Goal: Contribute content

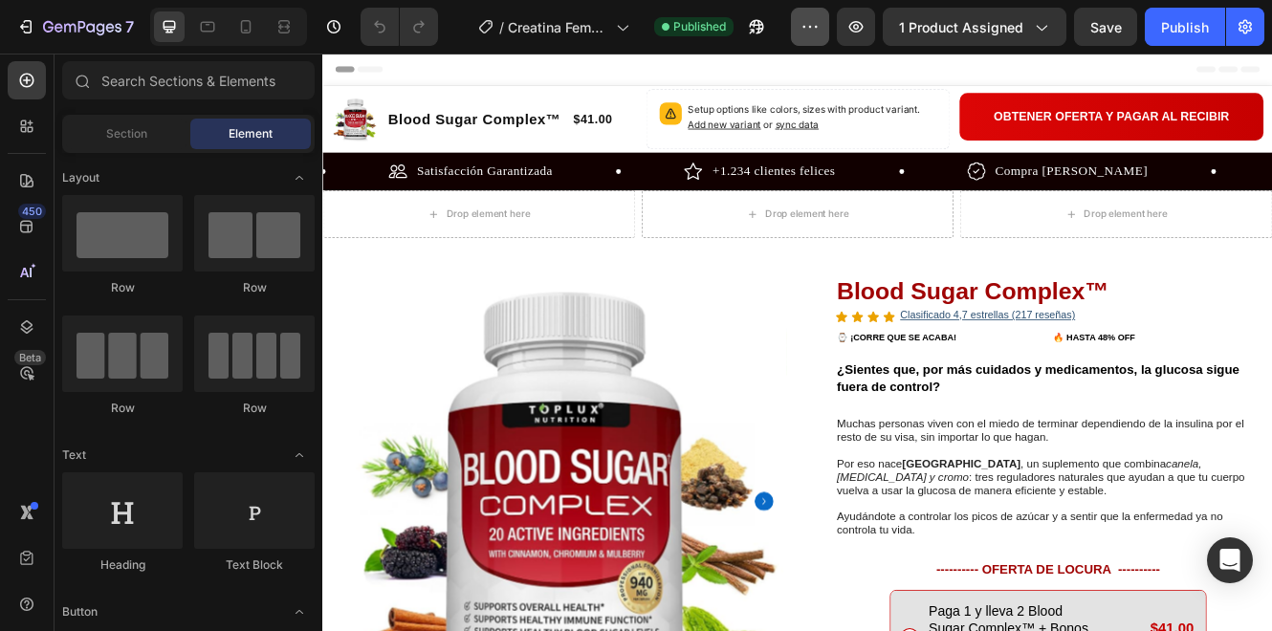
click at [802, 39] on button "button" at bounding box center [810, 27] width 38 height 38
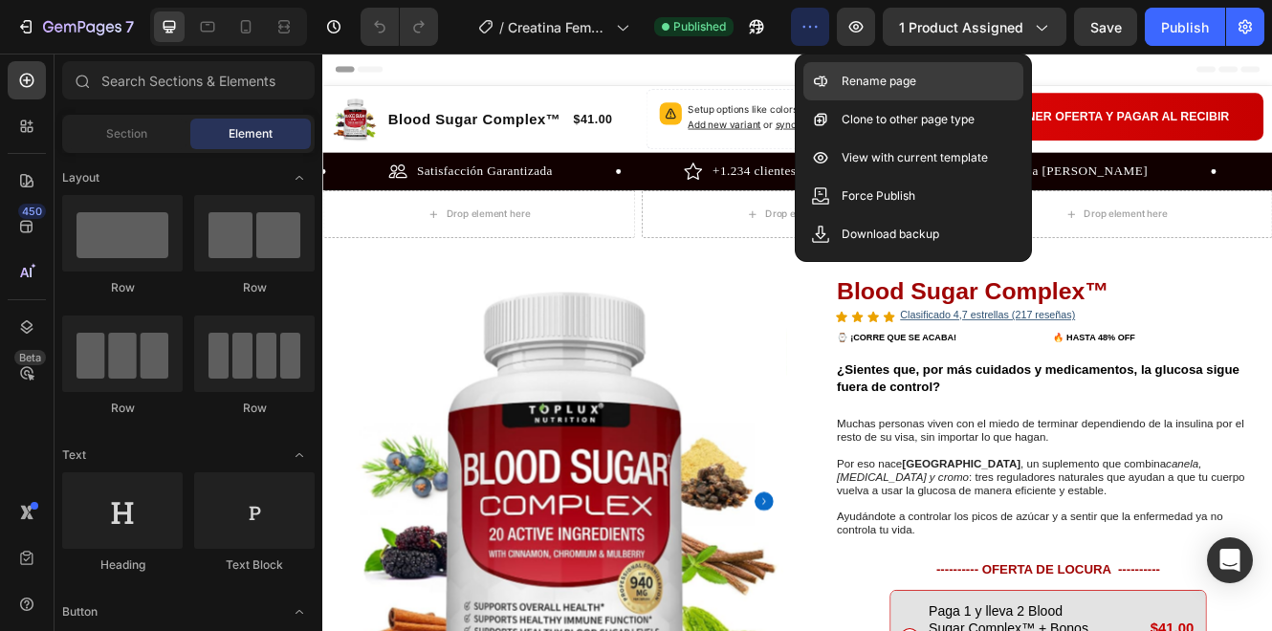
click at [877, 93] on div "Rename page" at bounding box center [913, 81] width 220 height 38
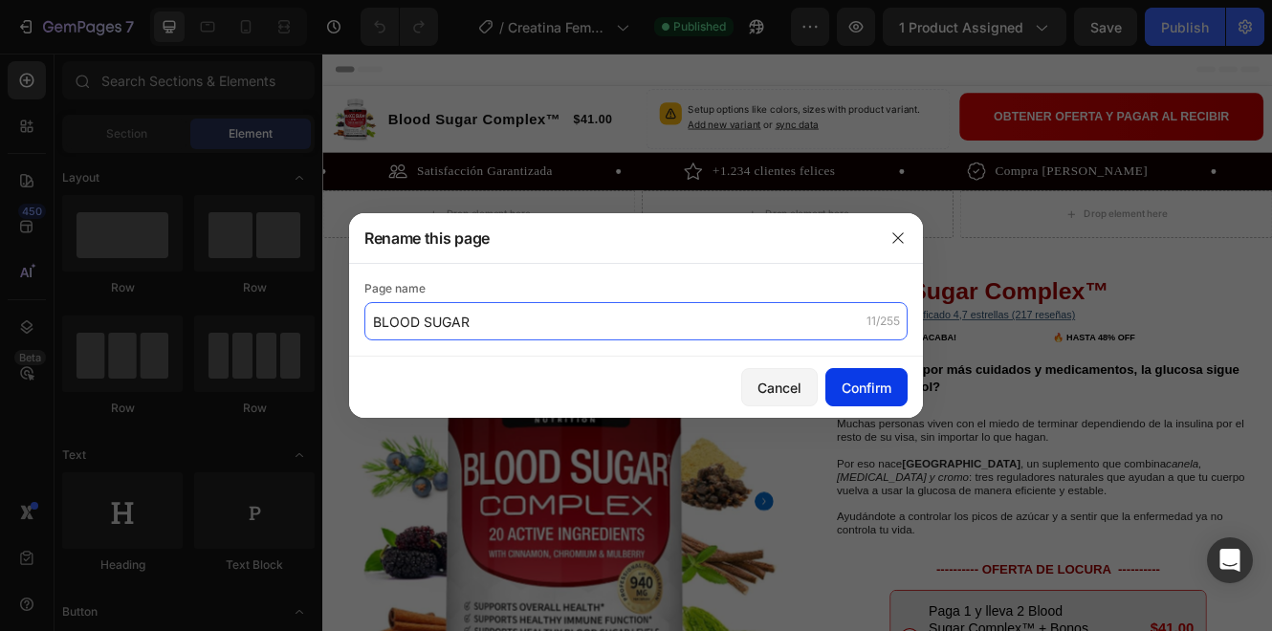
type input "BLOOD SUGAR"
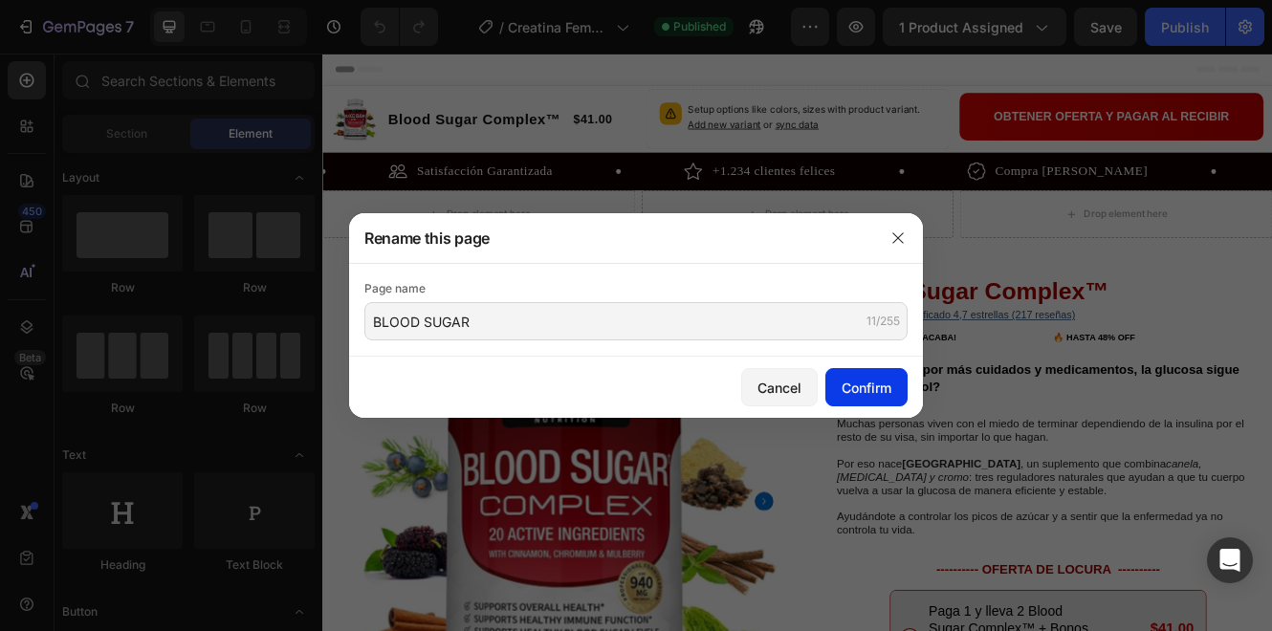
click at [880, 391] on div "Confirm" at bounding box center [867, 388] width 50 height 20
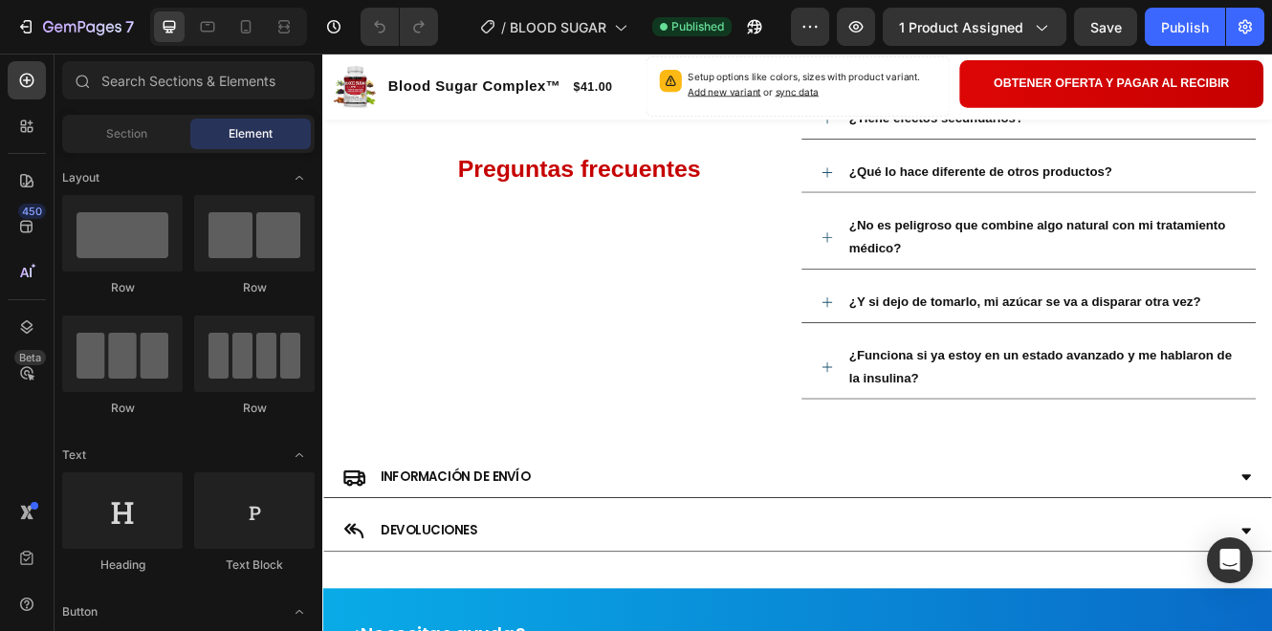
scroll to position [3255, 0]
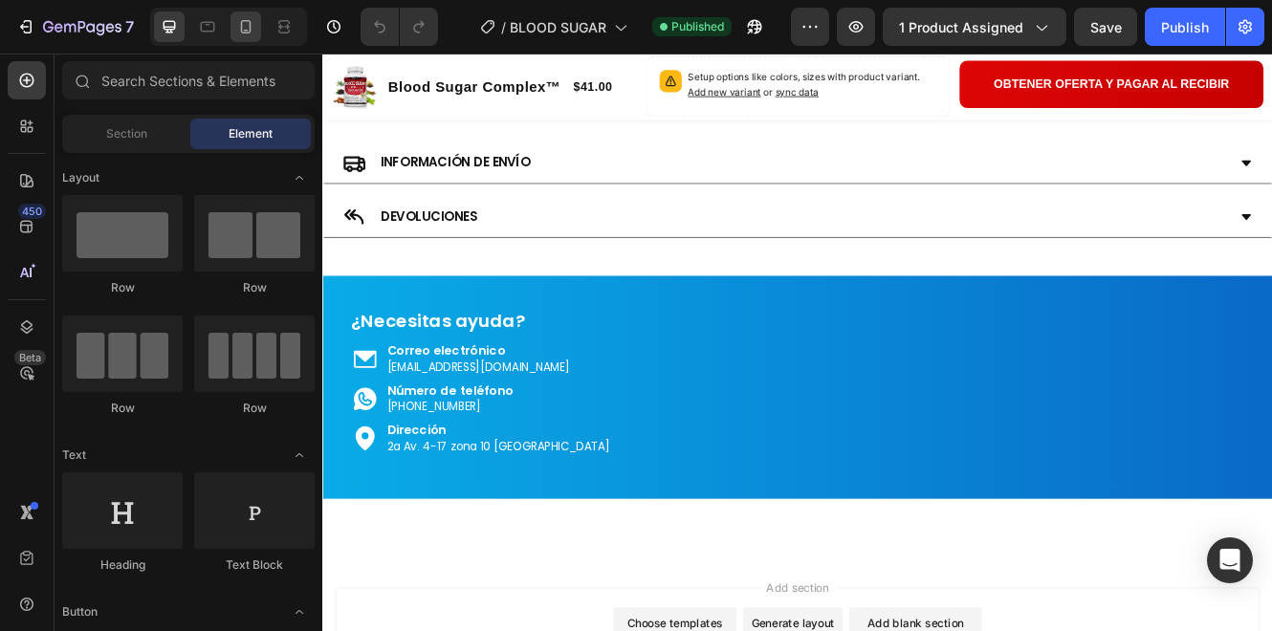
click at [255, 33] on div at bounding box center [245, 26] width 31 height 31
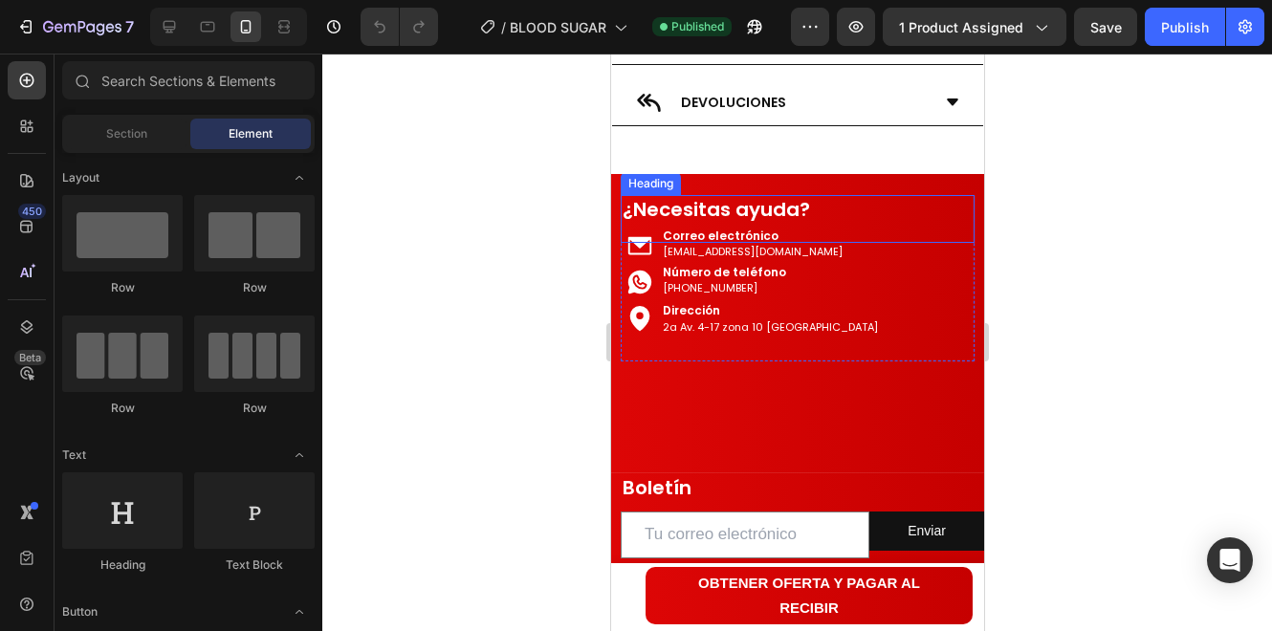
scroll to position [5141, 0]
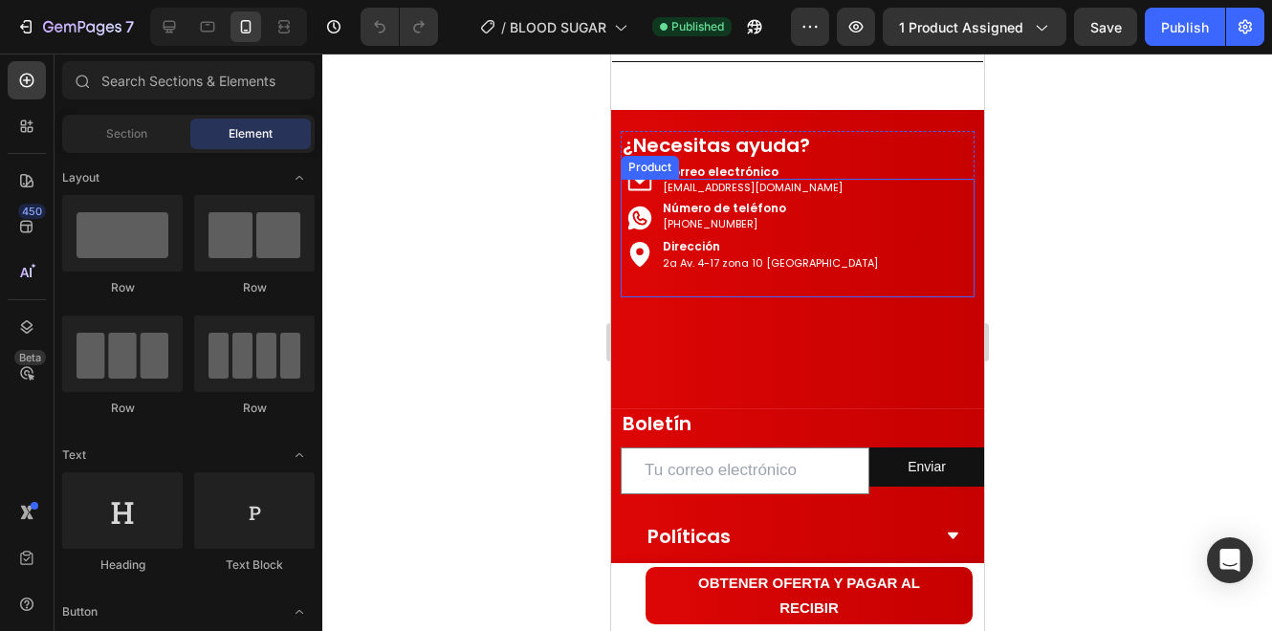
click at [856, 262] on p "2a Av. 4-17 zona 10 [GEOGRAPHIC_DATA]" at bounding box center [769, 262] width 215 height 13
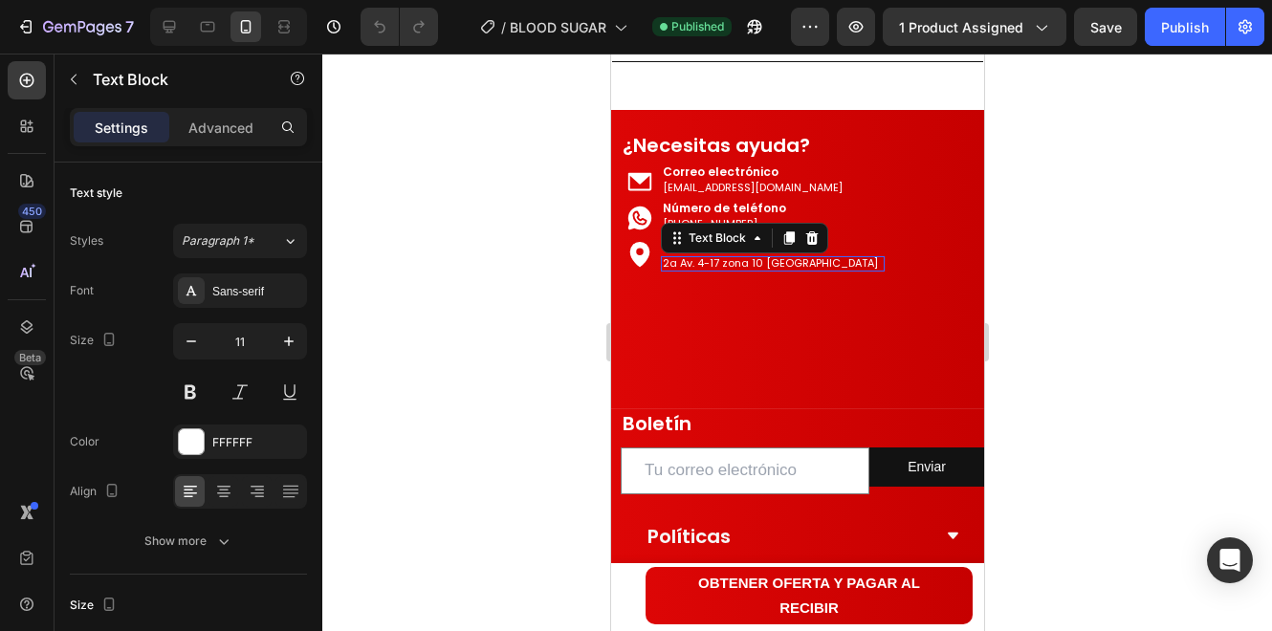
click at [856, 262] on p "2a Av. 4-17 zona 10 [GEOGRAPHIC_DATA]" at bounding box center [769, 262] width 215 height 13
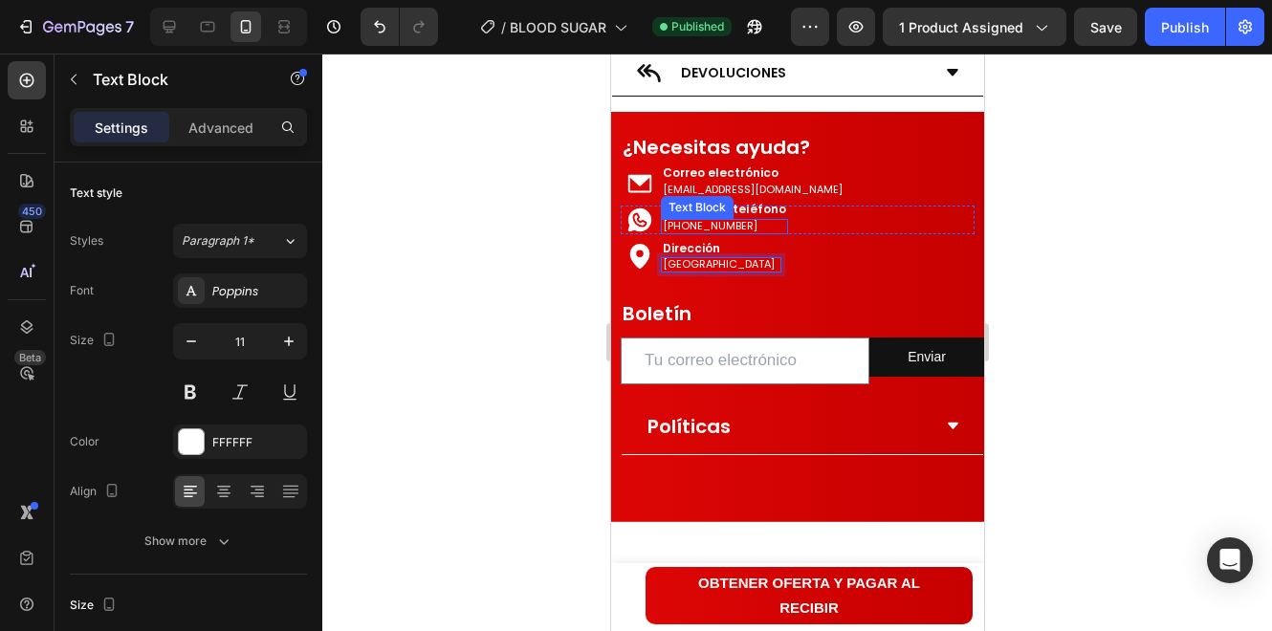
click at [725, 230] on p "[PHONE_NUMBER]" at bounding box center [721, 225] width 119 height 13
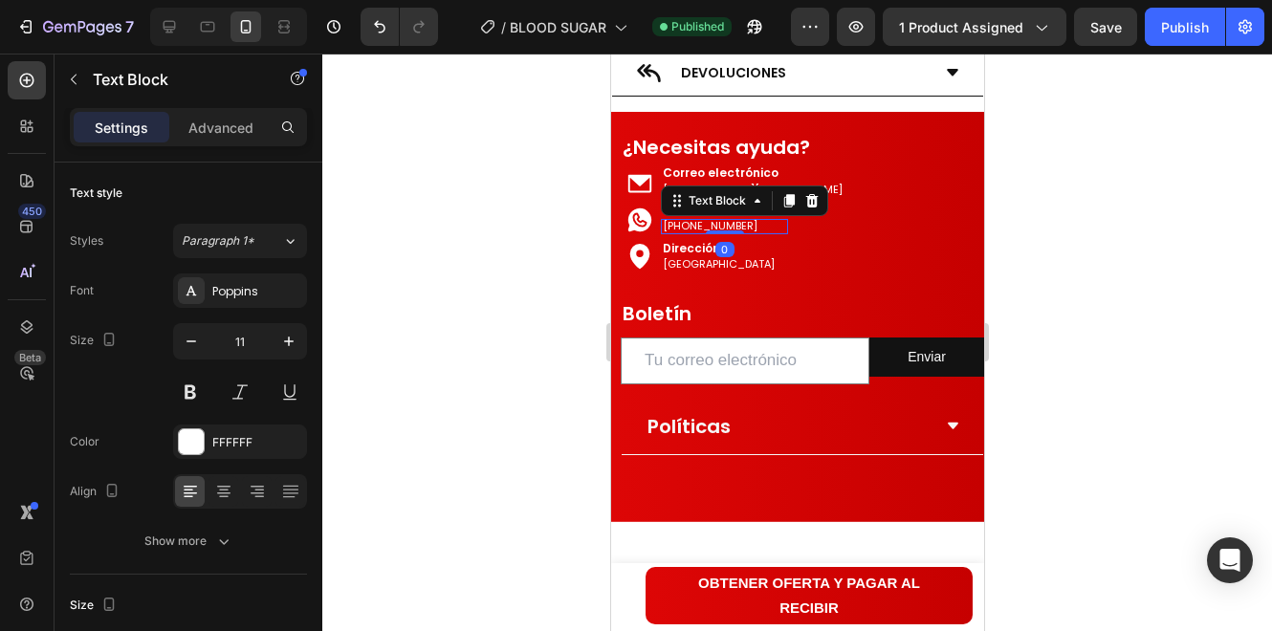
click at [744, 224] on p "[PHONE_NUMBER]" at bounding box center [721, 225] width 119 height 13
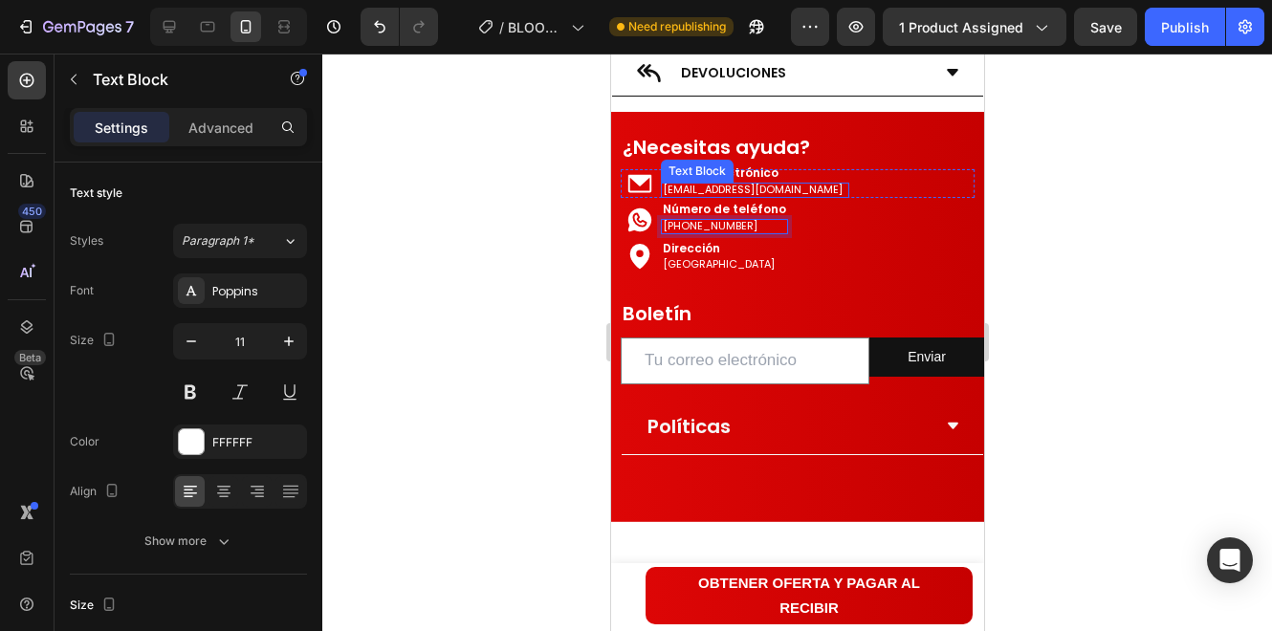
click at [754, 183] on p "[EMAIL_ADDRESS][DOMAIN_NAME]" at bounding box center [752, 189] width 180 height 13
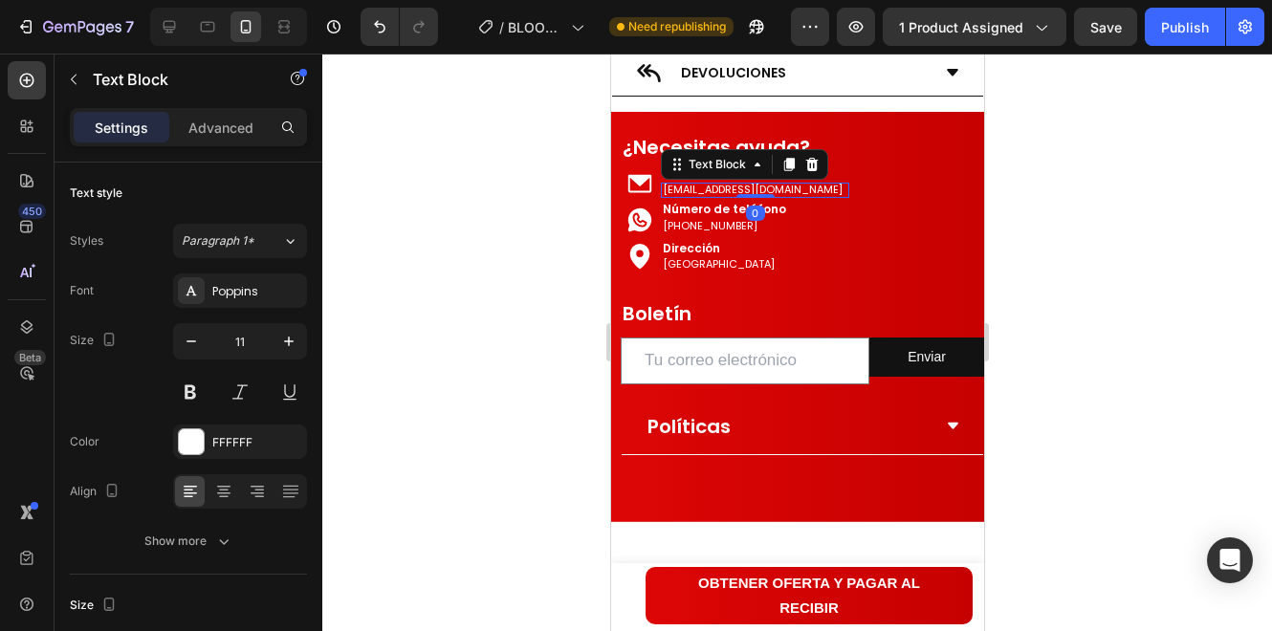
click at [787, 188] on p "[EMAIL_ADDRESS][DOMAIN_NAME]" at bounding box center [752, 189] width 180 height 13
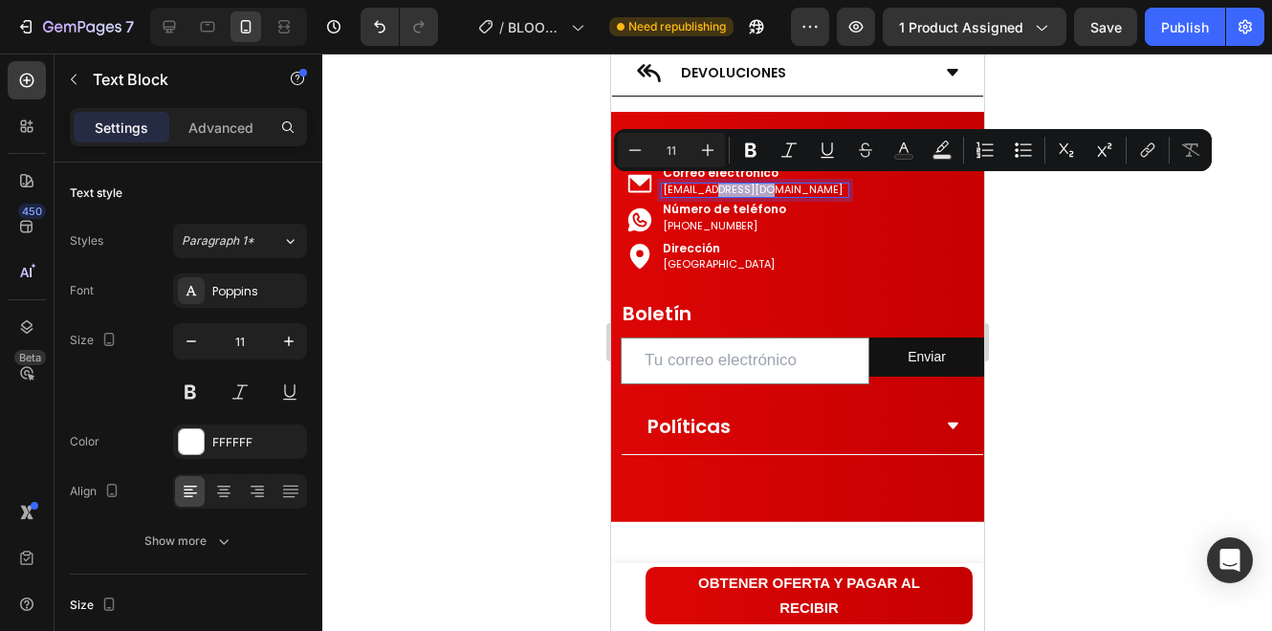
drag, startPoint x: 778, startPoint y: 190, endPoint x: 723, endPoint y: 192, distance: 54.5
click at [723, 192] on p "[EMAIL_ADDRESS][DOMAIN_NAME]" at bounding box center [752, 189] width 180 height 13
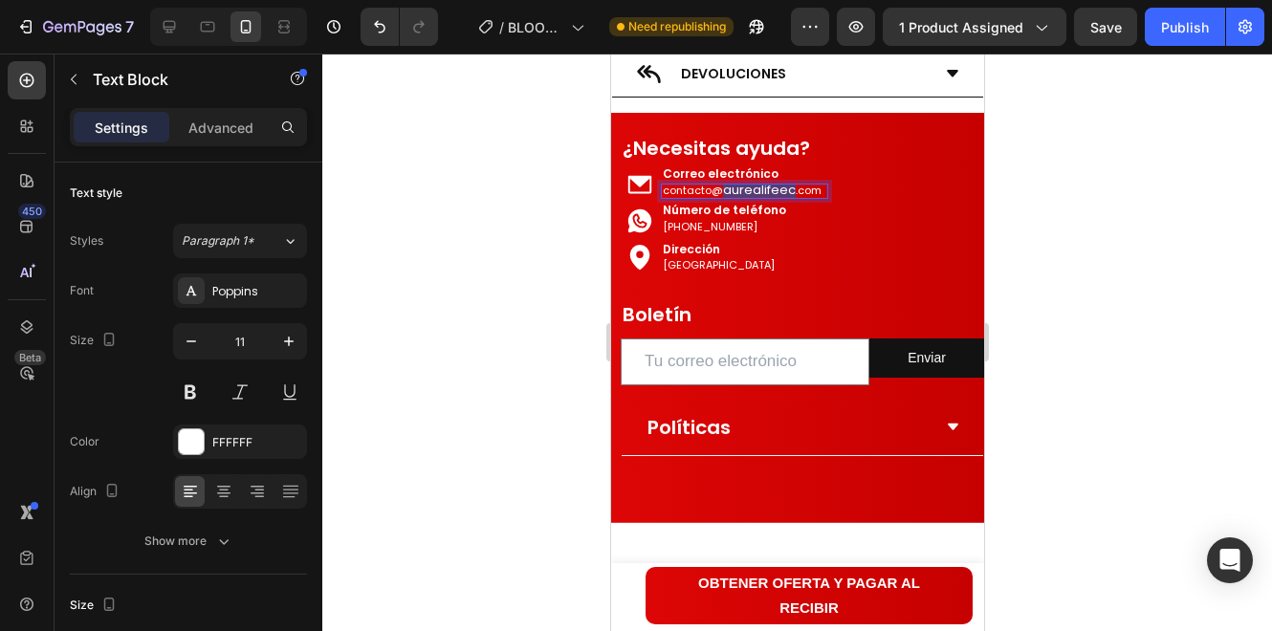
click at [819, 187] on div "contacto@ aurealifeec .com Text Block 0" at bounding box center [743, 191] width 167 height 15
click at [786, 187] on span "aurealifeec" at bounding box center [758, 190] width 73 height 18
drag, startPoint x: 791, startPoint y: 189, endPoint x: 719, endPoint y: 192, distance: 71.8
click at [719, 192] on p "contacto@ aurealifeec .com" at bounding box center [741, 190] width 159 height 13
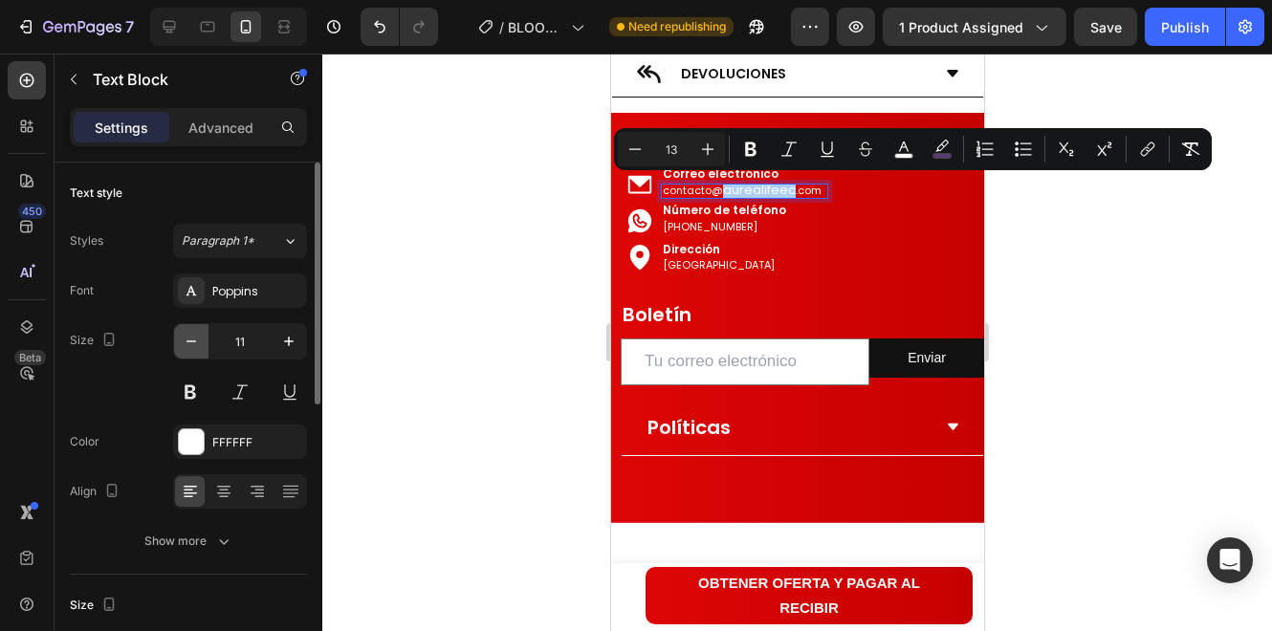
click at [177, 340] on button "button" at bounding box center [191, 341] width 34 height 34
type input "10"
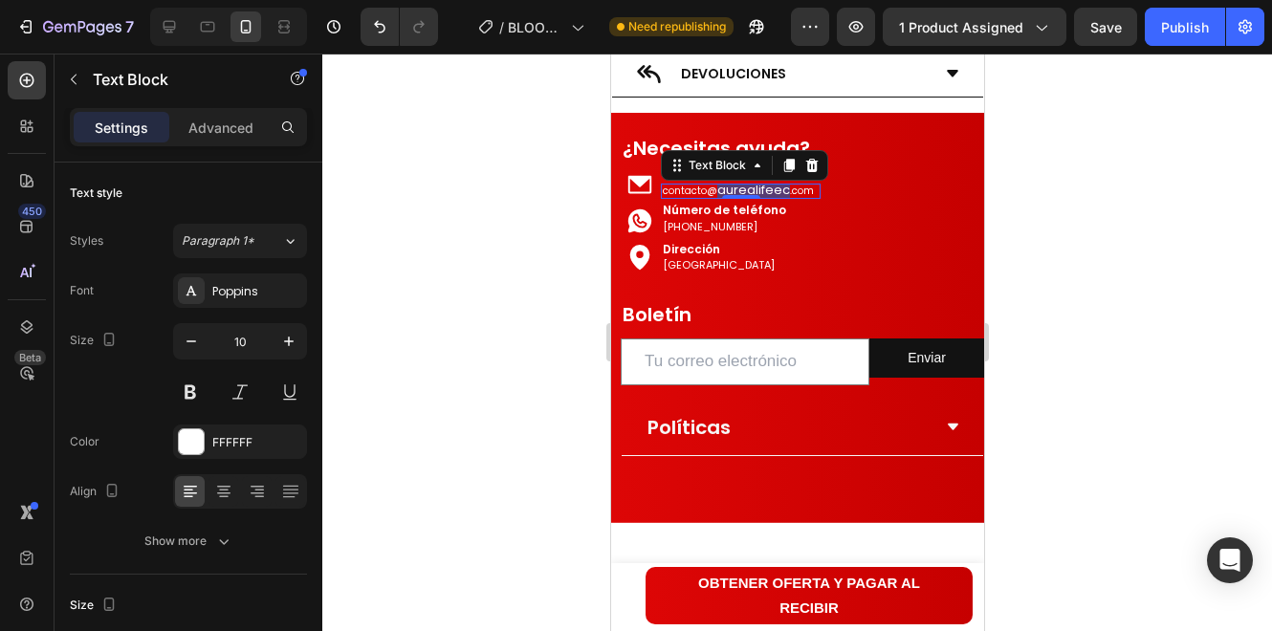
click at [761, 196] on div "contacto@ aurealifeec .com" at bounding box center [737, 191] width 155 height 15
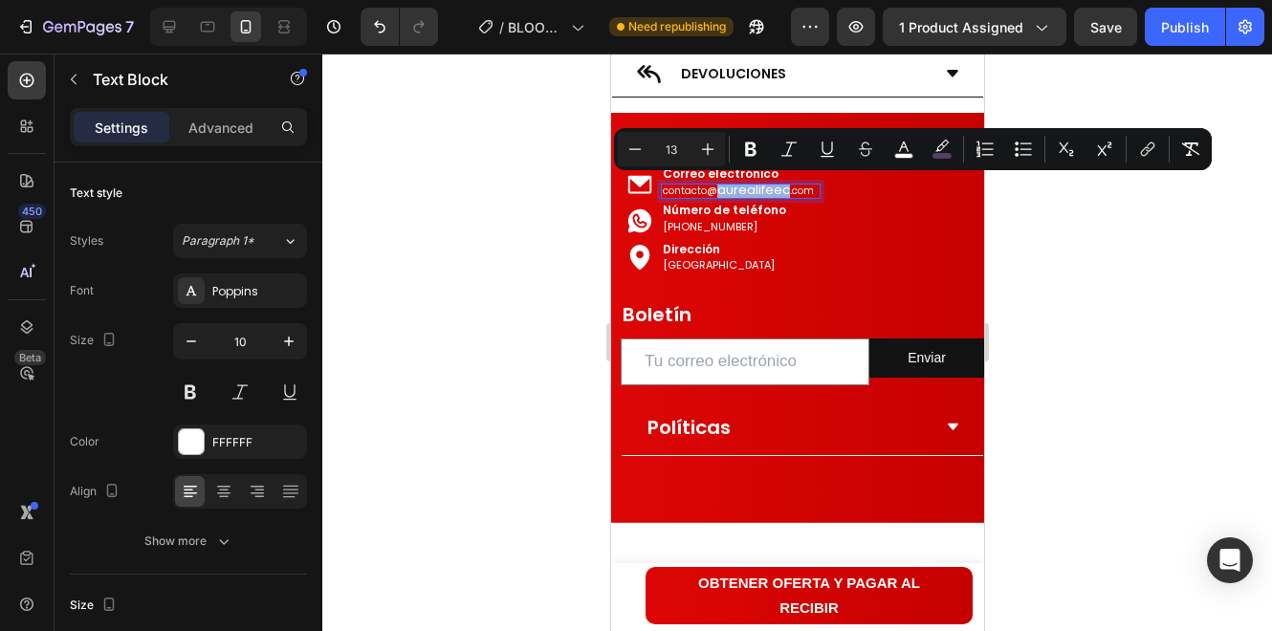
drag, startPoint x: 784, startPoint y: 193, endPoint x: 717, endPoint y: 193, distance: 66.9
click at [717, 193] on p "contacto@ aurealifeec .com" at bounding box center [737, 190] width 151 height 13
click at [931, 151] on button "color" at bounding box center [942, 149] width 34 height 34
type input "573C73"
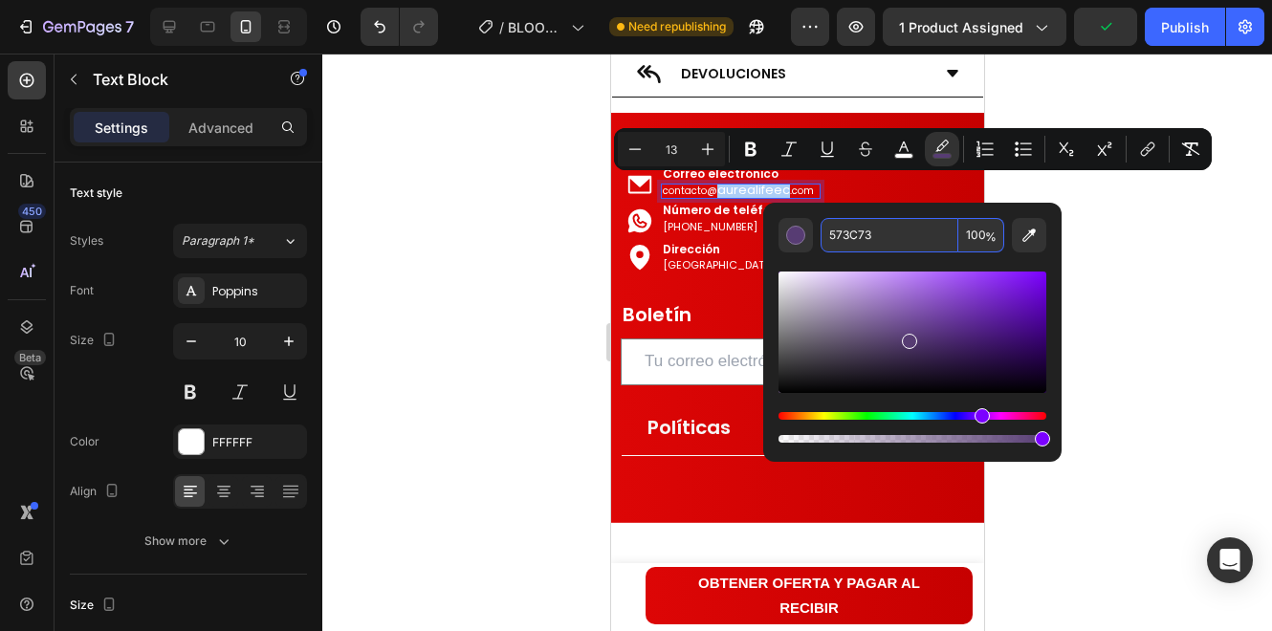
click at [976, 243] on input "100" at bounding box center [981, 235] width 46 height 34
type input "0"
click at [999, 216] on div "573C73 0 %" at bounding box center [912, 325] width 298 height 244
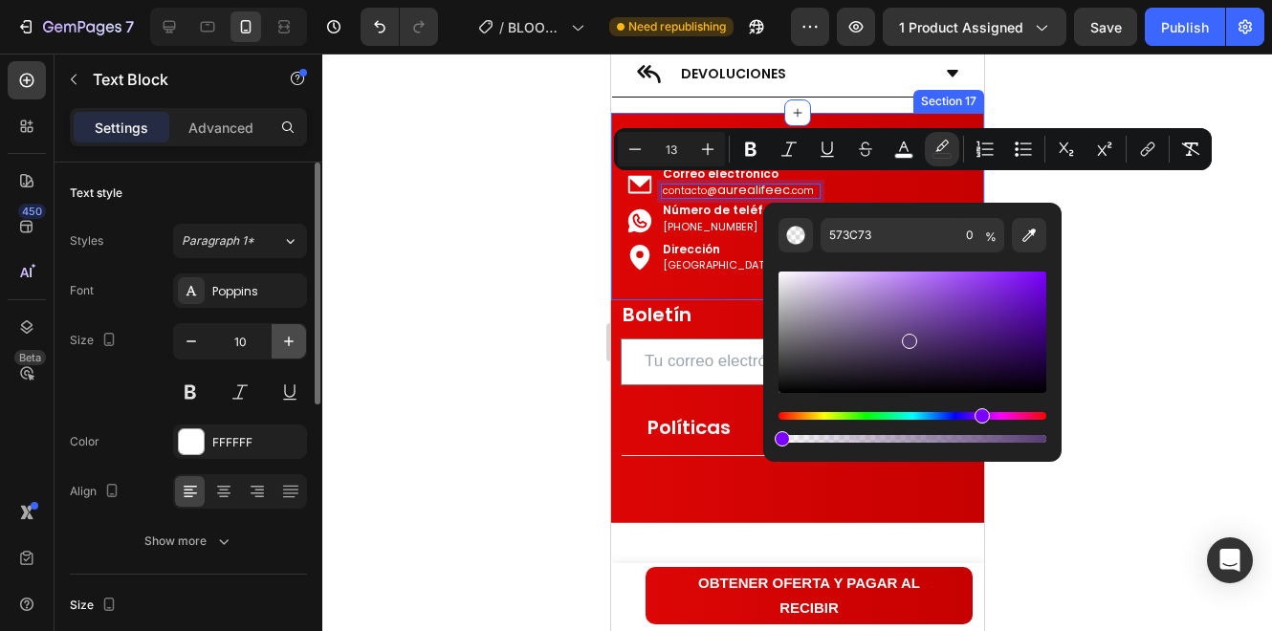
click at [280, 340] on icon "button" at bounding box center [288, 341] width 19 height 19
type input "11"
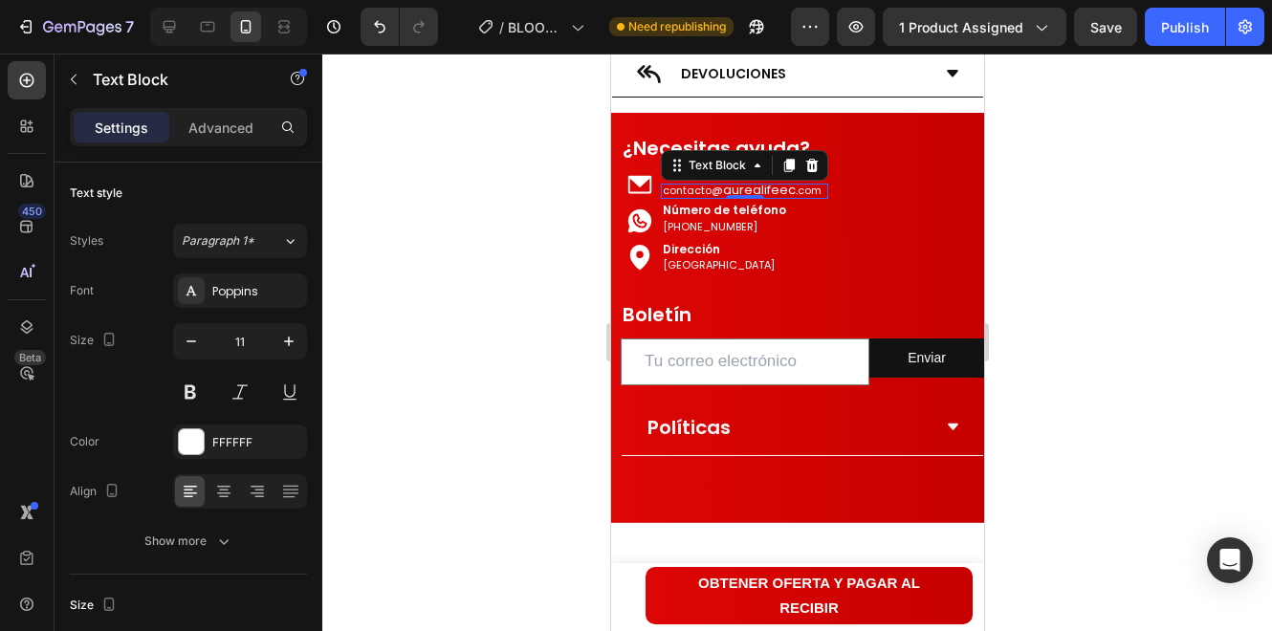
click at [781, 182] on span "aurealifeec" at bounding box center [758, 190] width 73 height 18
drag, startPoint x: 791, startPoint y: 190, endPoint x: 724, endPoint y: 194, distance: 67.1
click at [724, 194] on p "contacto@ aurealifeec .com" at bounding box center [741, 190] width 159 height 13
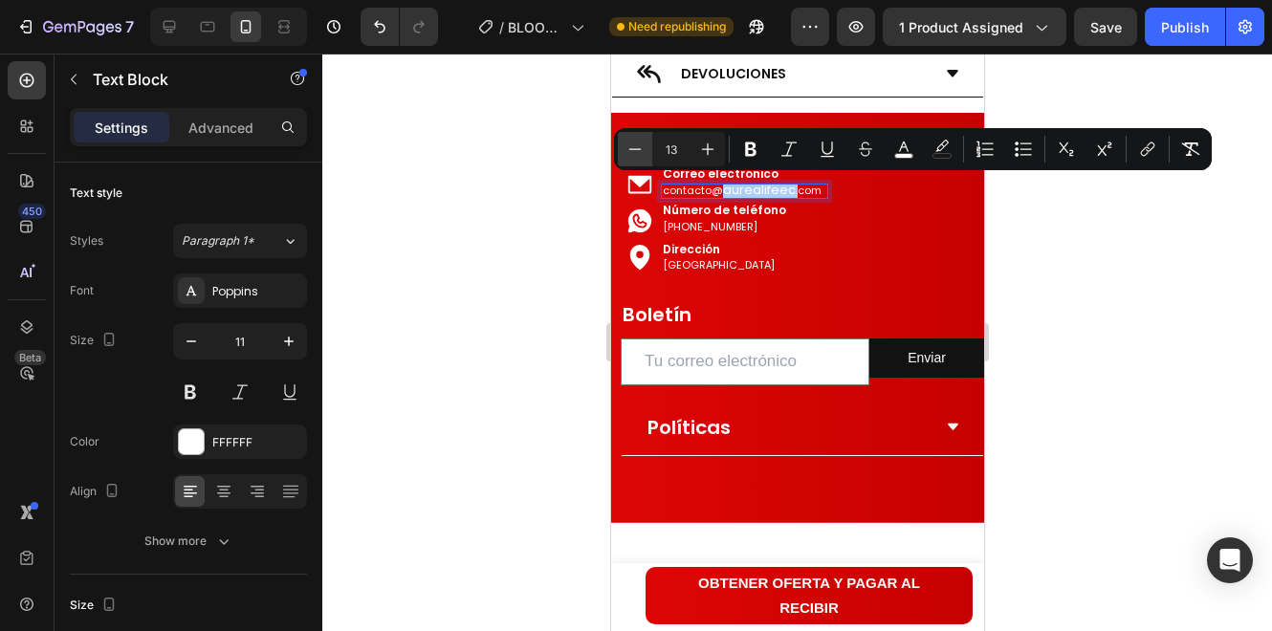
click at [637, 149] on icon "Editor contextual toolbar" at bounding box center [635, 149] width 19 height 19
type input "12"
click at [845, 227] on div "Icon Número de teléfono Text Block [PHONE_NUMBER][GEOGRAPHIC_DATA]" at bounding box center [797, 221] width 354 height 29
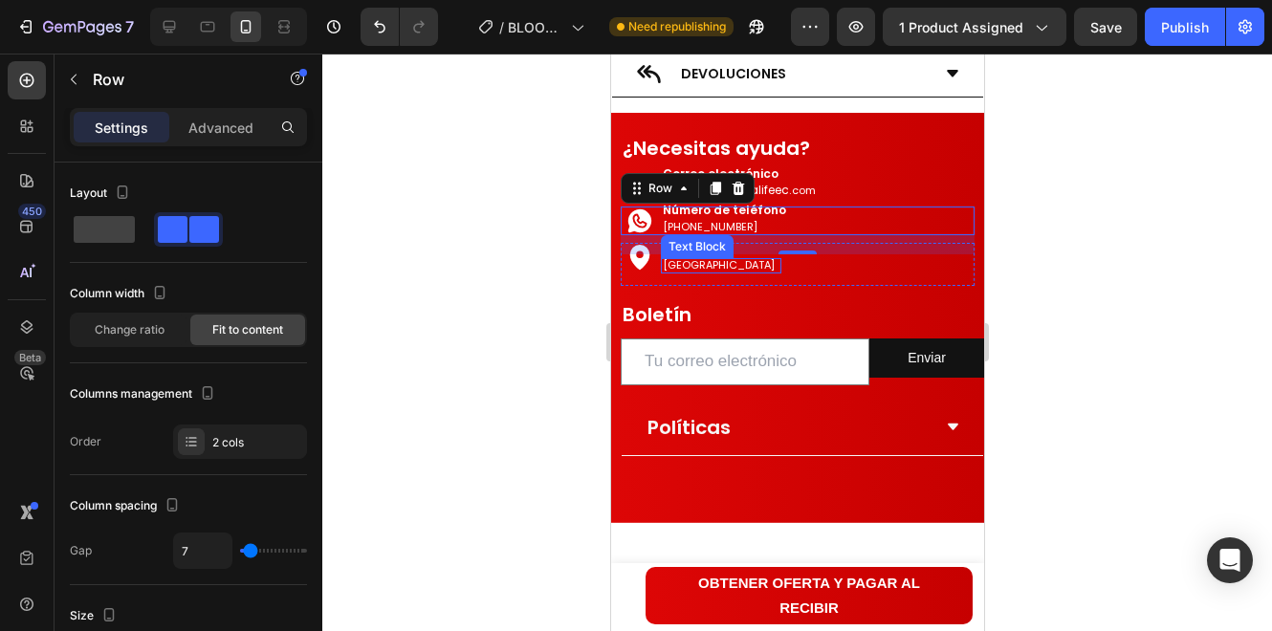
click at [695, 264] on p "[GEOGRAPHIC_DATA]" at bounding box center [718, 264] width 112 height 13
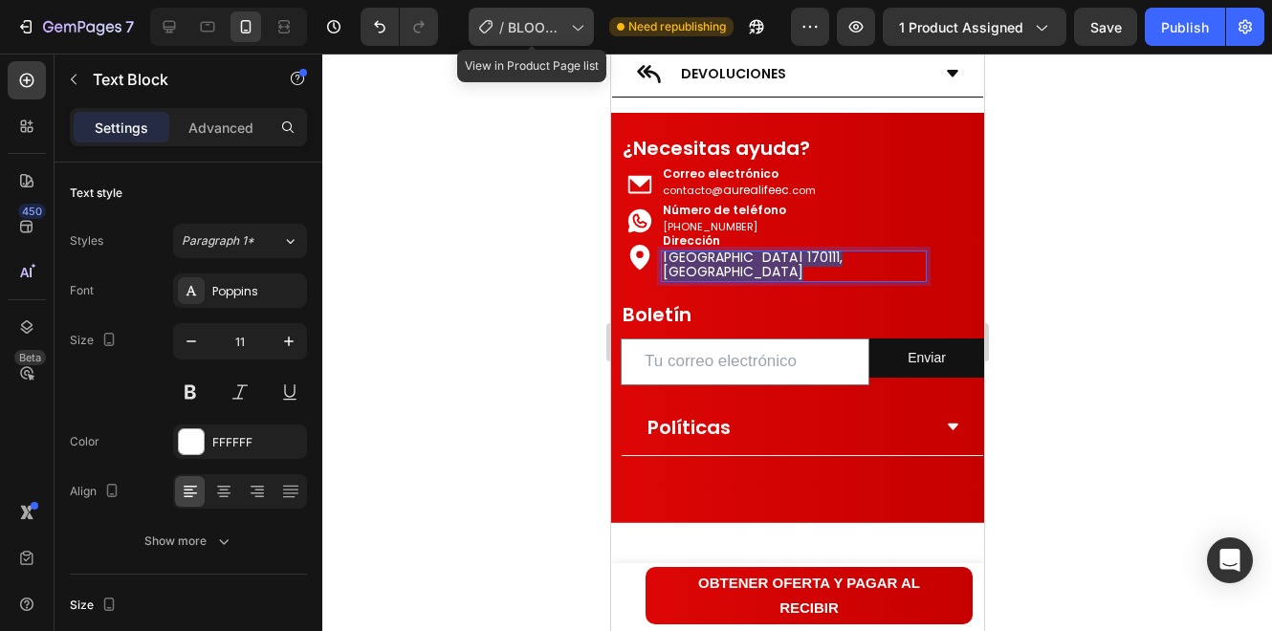
scroll to position [5104, 0]
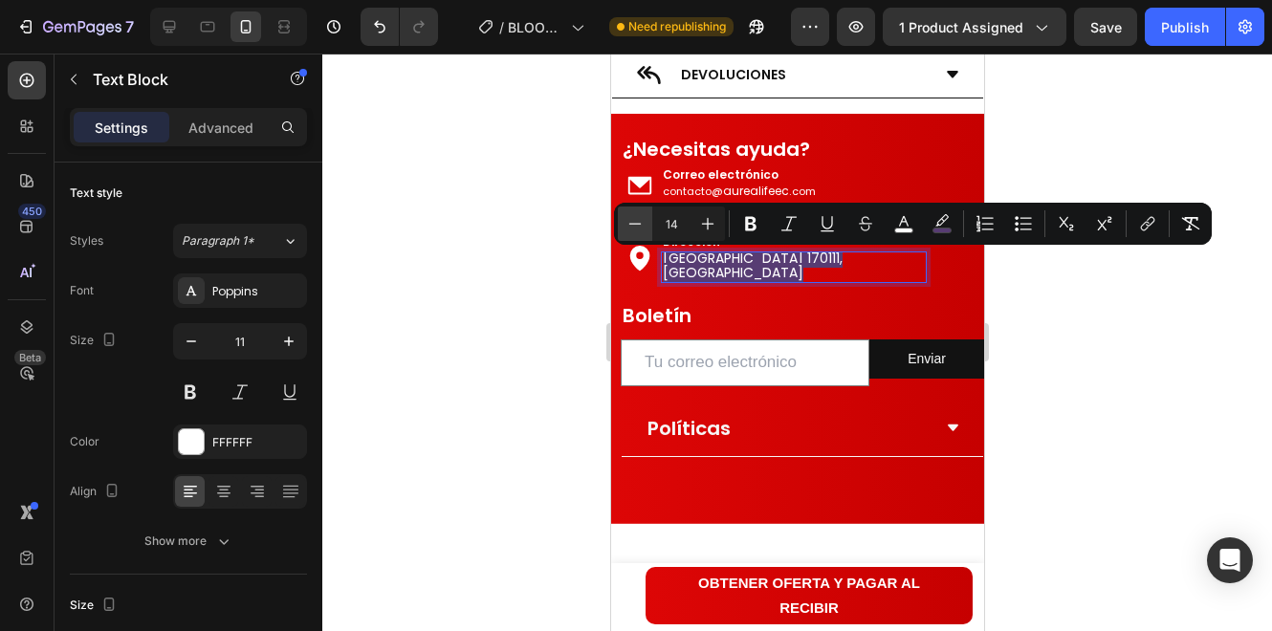
click at [626, 224] on icon "Editor contextual toolbar" at bounding box center [635, 223] width 19 height 19
type input "13"
click at [942, 224] on icon "Editor contextual toolbar" at bounding box center [942, 223] width 19 height 19
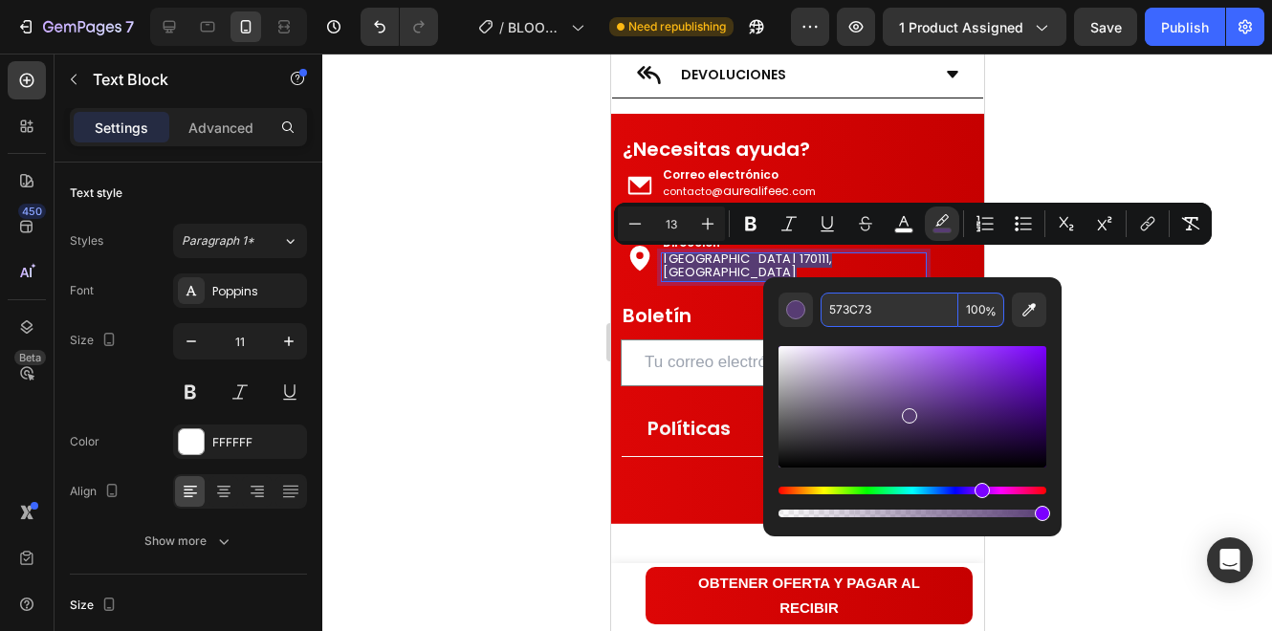
click at [970, 314] on input "100" at bounding box center [981, 310] width 46 height 34
type input "0"
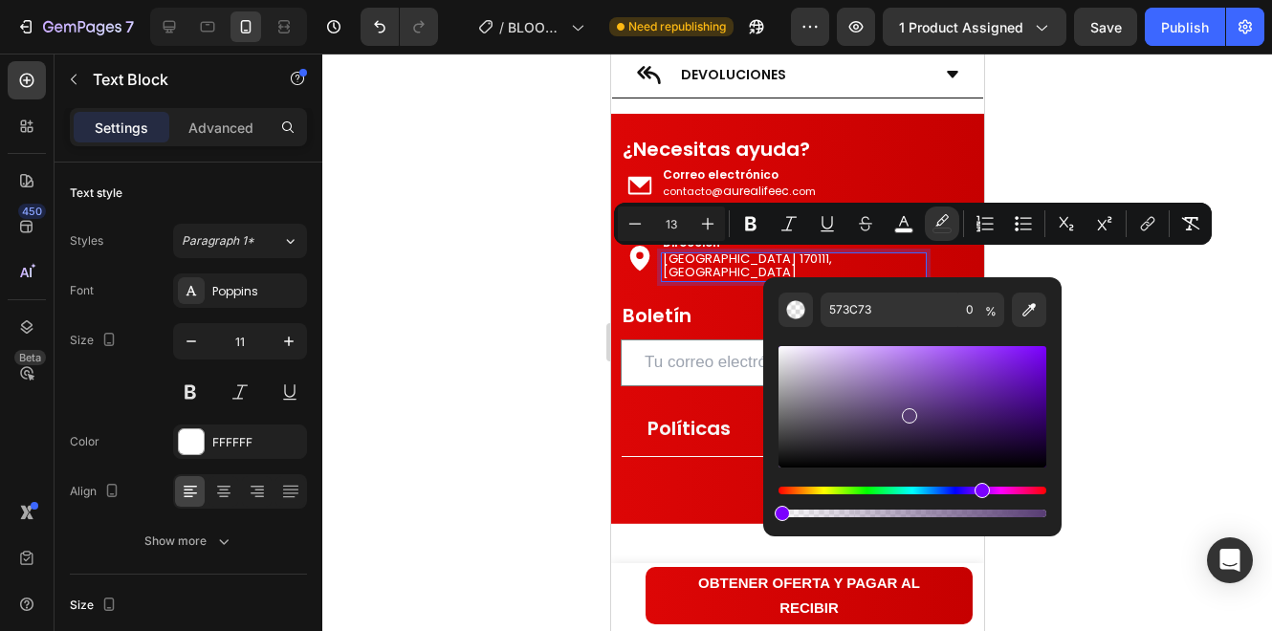
click at [1012, 339] on div "Editor contextual toolbar" at bounding box center [913, 424] width 268 height 194
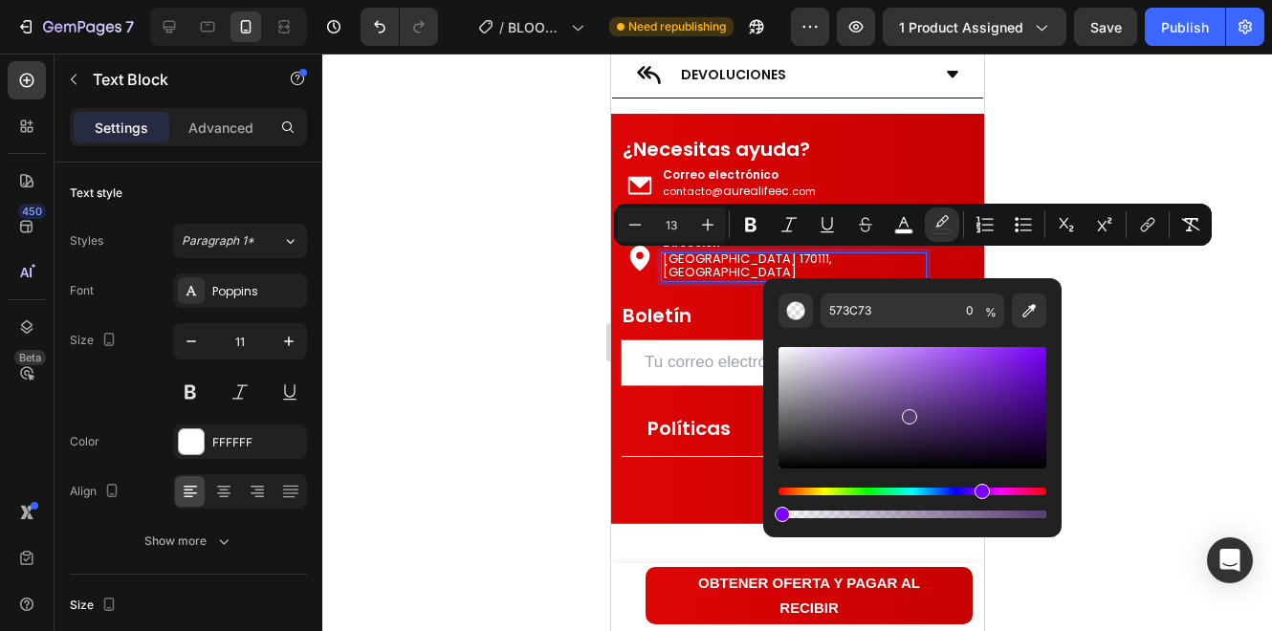
click at [702, 261] on span "[GEOGRAPHIC_DATA] 170111, [GEOGRAPHIC_DATA]" at bounding box center [746, 266] width 169 height 32
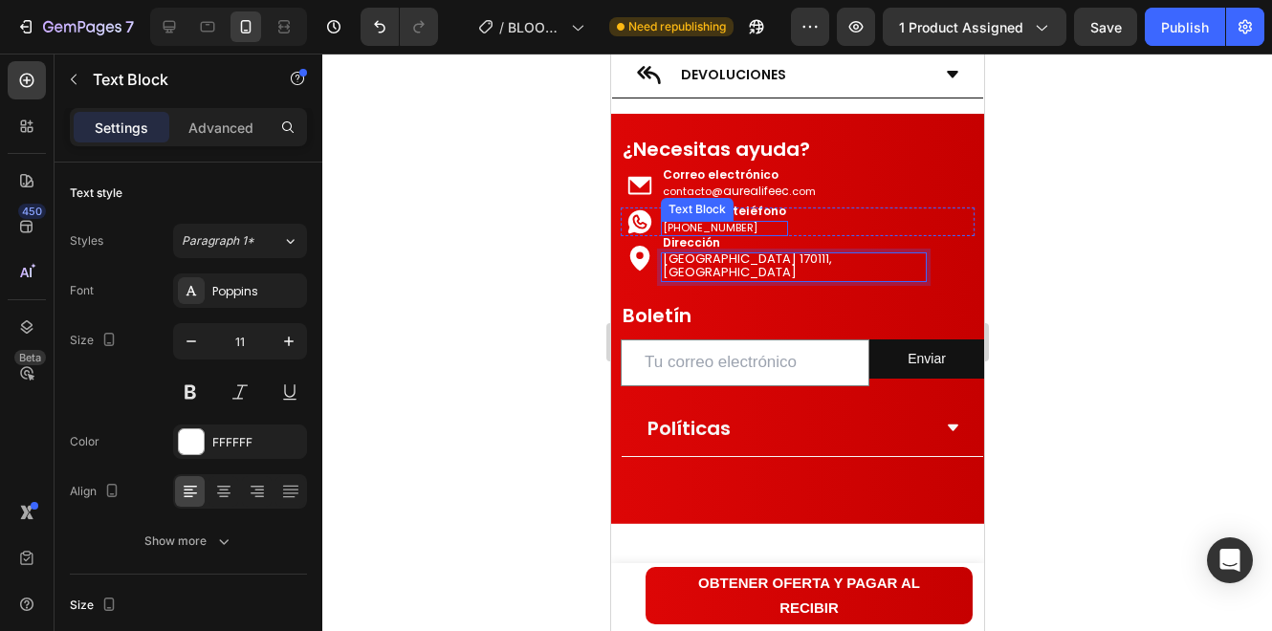
click at [747, 226] on p "[PHONE_NUMBER]" at bounding box center [721, 227] width 119 height 13
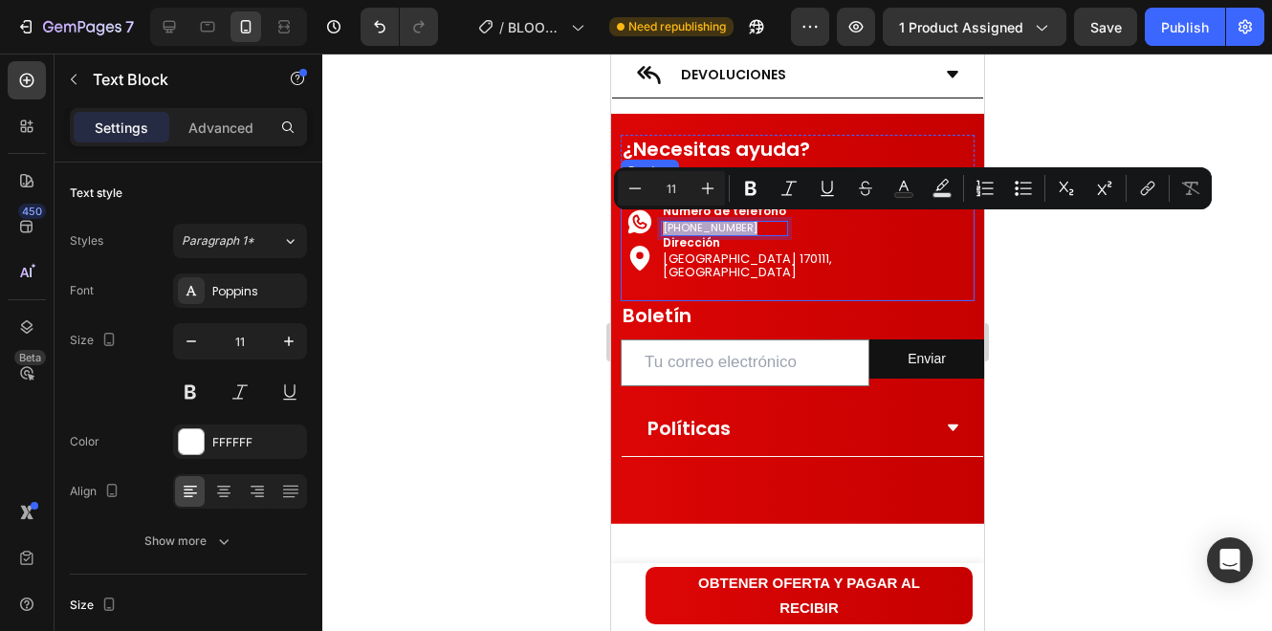
drag, startPoint x: 747, startPoint y: 226, endPoint x: 685, endPoint y: 233, distance: 62.6
click at [685, 233] on div "Icon Correo electrónico Text Block contacto@ aurealifeec . com Text Block Row I…" at bounding box center [797, 242] width 354 height 119
click at [712, 227] on p "[PHONE_NUMBER]" at bounding box center [721, 227] width 119 height 13
drag, startPoint x: 752, startPoint y: 226, endPoint x: 668, endPoint y: 229, distance: 84.2
click at [668, 229] on p "[PHONE_NUMBER]" at bounding box center [721, 227] width 119 height 13
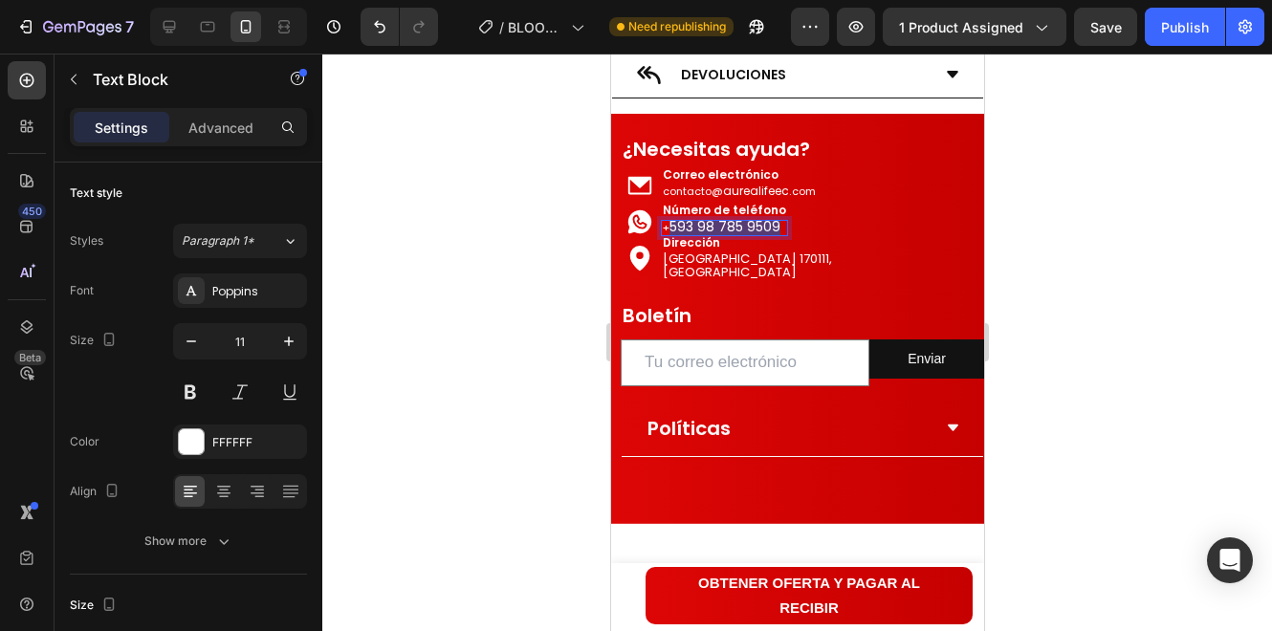
scroll to position [5103, 0]
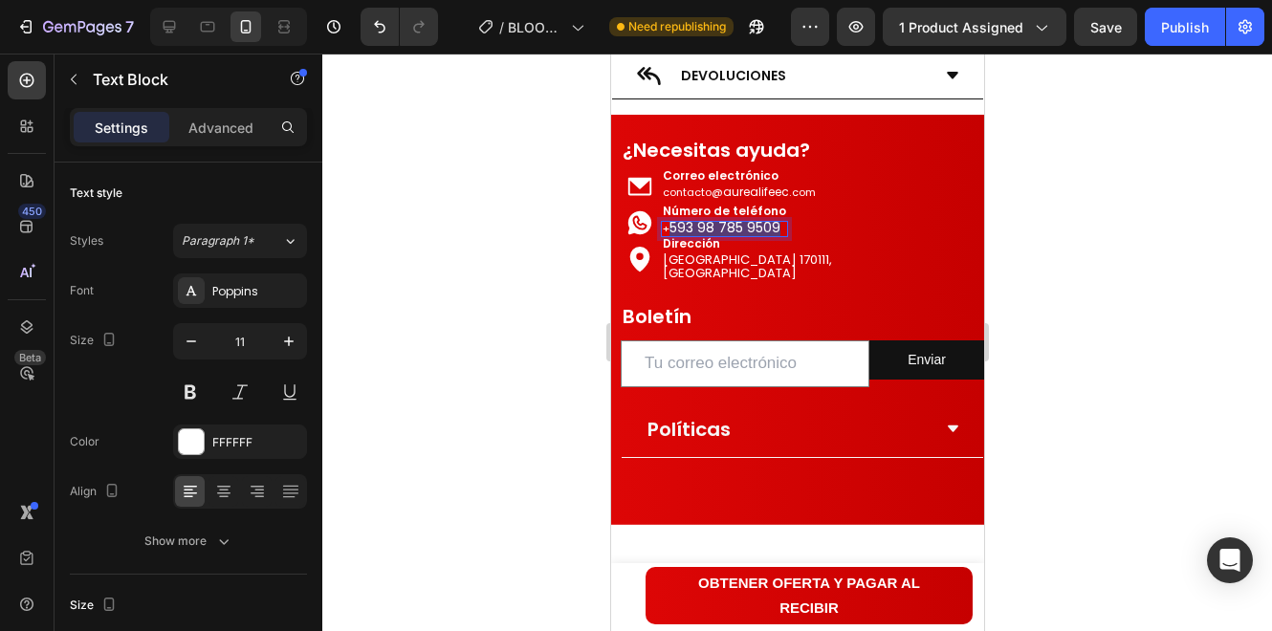
click at [771, 224] on span "593 98 785 9509" at bounding box center [724, 227] width 111 height 19
drag, startPoint x: 780, startPoint y: 227, endPoint x: 676, endPoint y: 232, distance: 104.4
click at [676, 232] on div "+ 593 98 785 9509 Text Block 0" at bounding box center [723, 229] width 127 height 16
click at [677, 224] on span "593 98 785 9509" at bounding box center [724, 227] width 111 height 19
drag, startPoint x: 670, startPoint y: 227, endPoint x: 778, endPoint y: 231, distance: 107.2
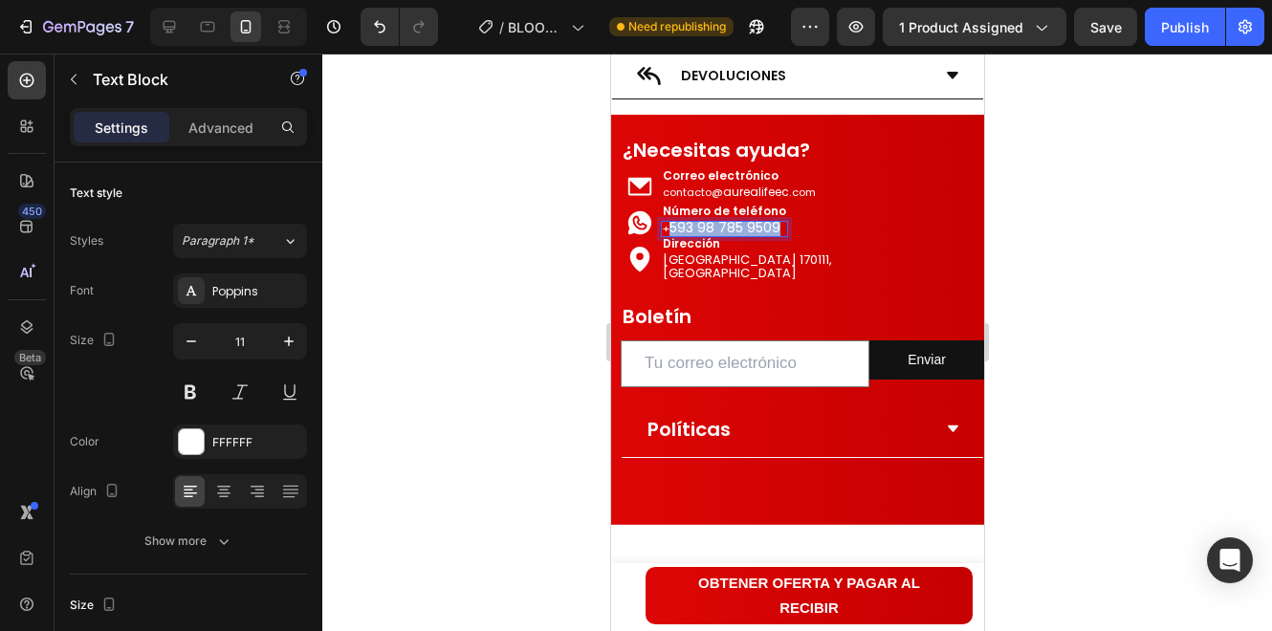
click at [778, 231] on span "593 98 785 9509" at bounding box center [724, 227] width 111 height 19
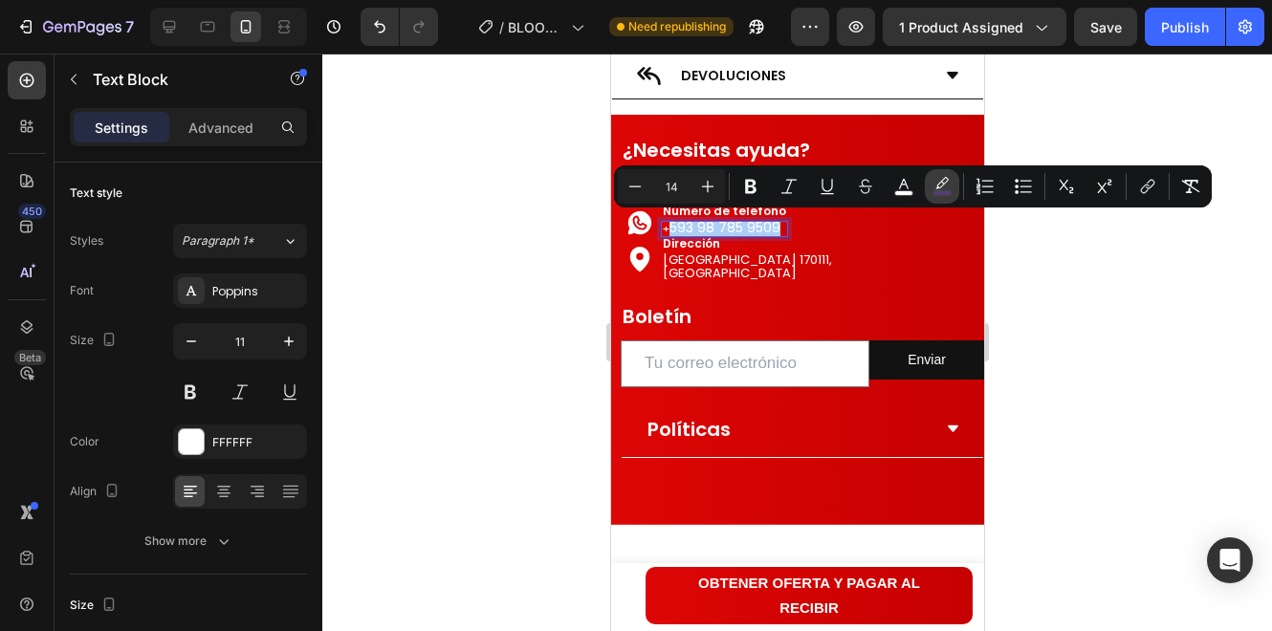
drag, startPoint x: 952, startPoint y: 187, endPoint x: 356, endPoint y: 166, distance: 596.2
click at [952, 187] on button "color" at bounding box center [942, 186] width 34 height 34
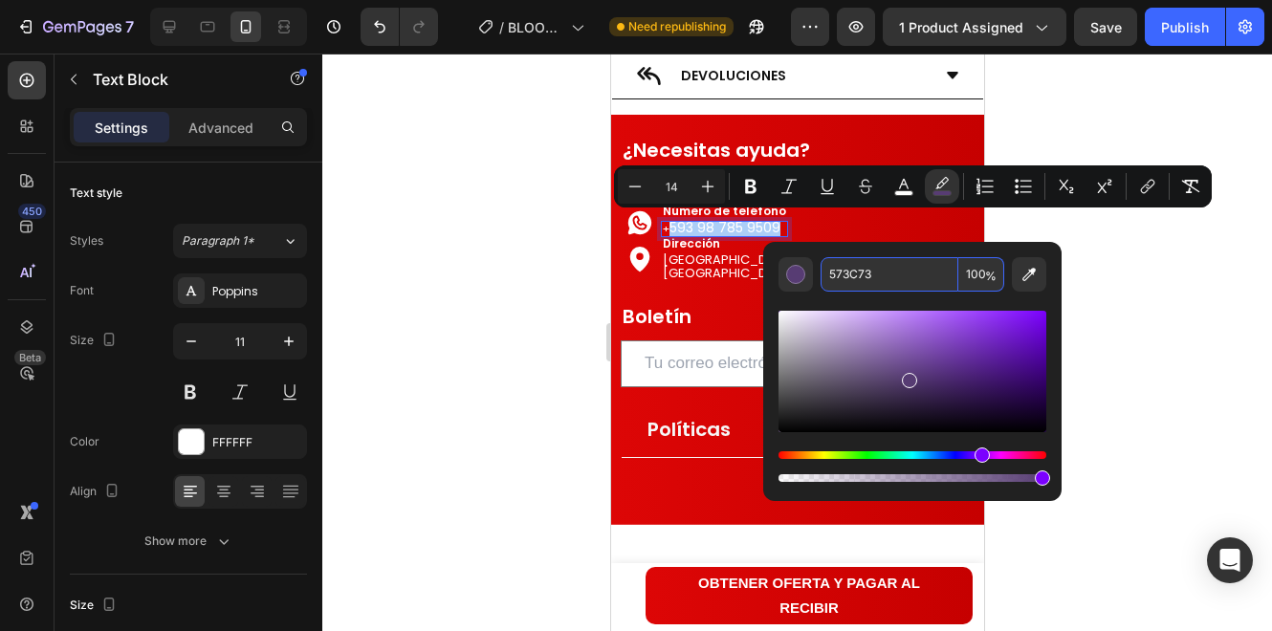
click at [983, 274] on input "100" at bounding box center [981, 274] width 46 height 34
type input "0"
click at [1148, 298] on div at bounding box center [797, 343] width 950 height 578
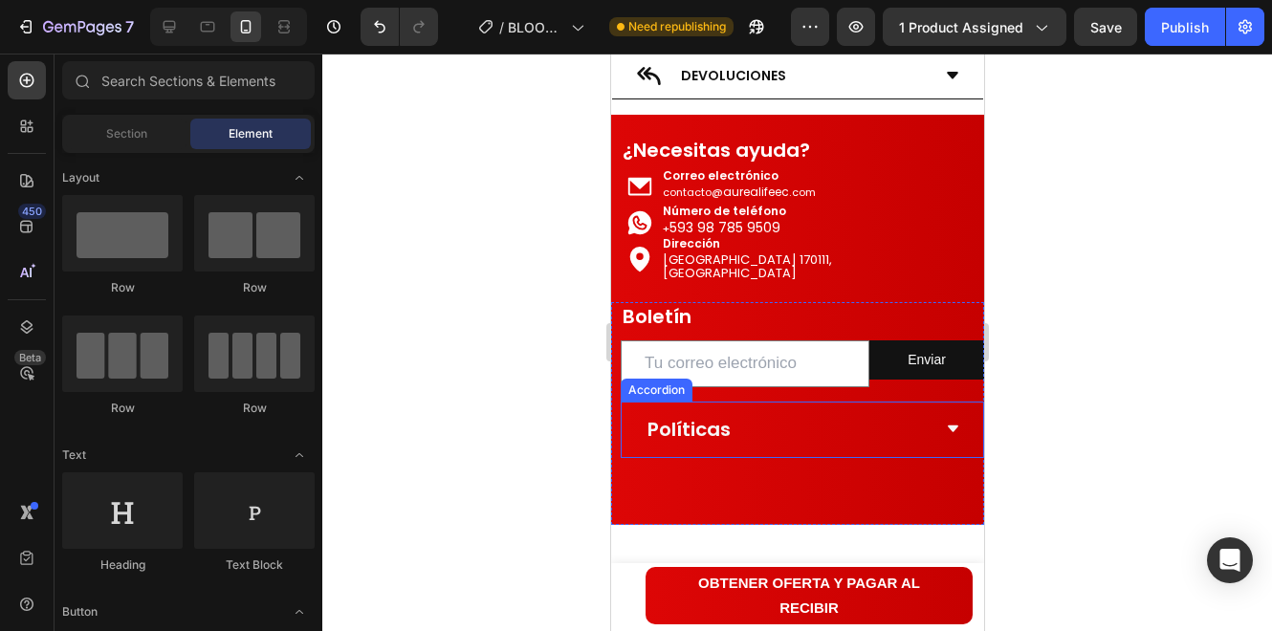
click at [945, 430] on icon at bounding box center [952, 429] width 14 height 14
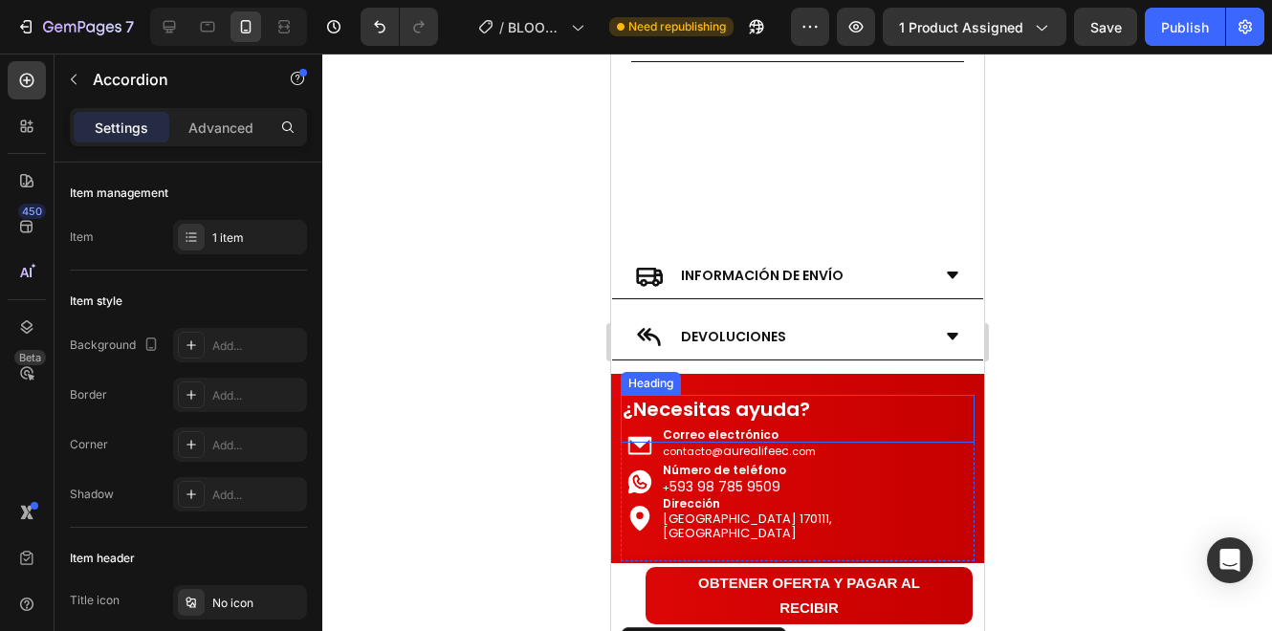
scroll to position [4784, 0]
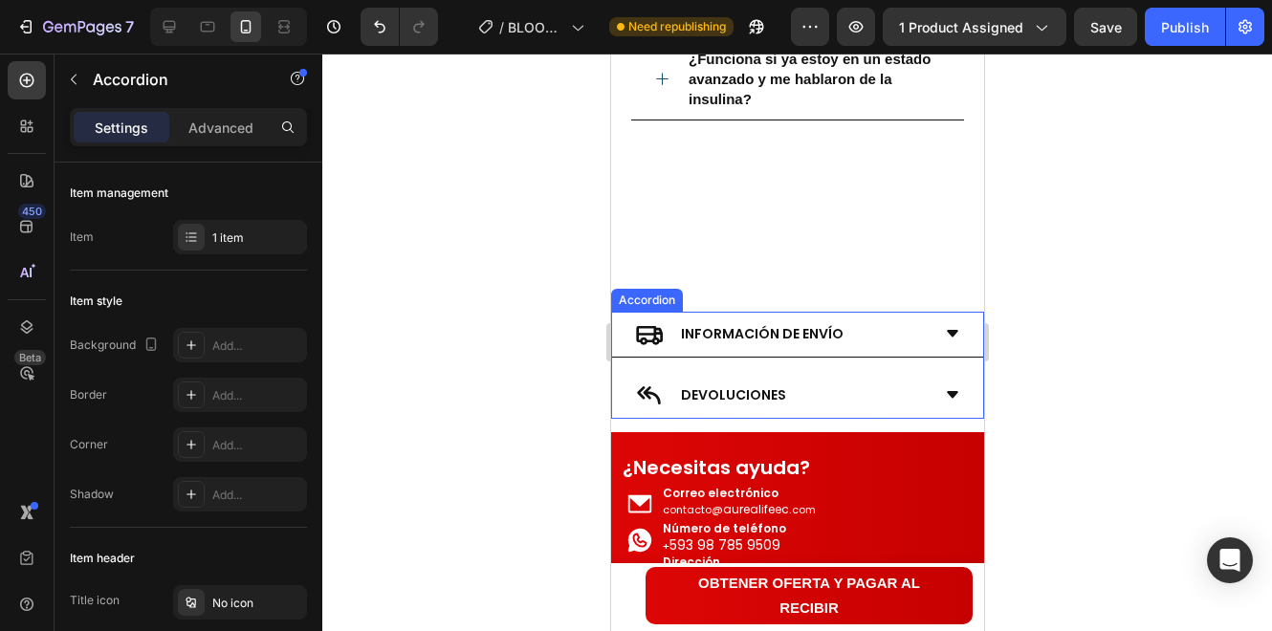
click at [950, 330] on div "INFORMACIÓN DE ENVÍO" at bounding box center [796, 335] width 371 height 46
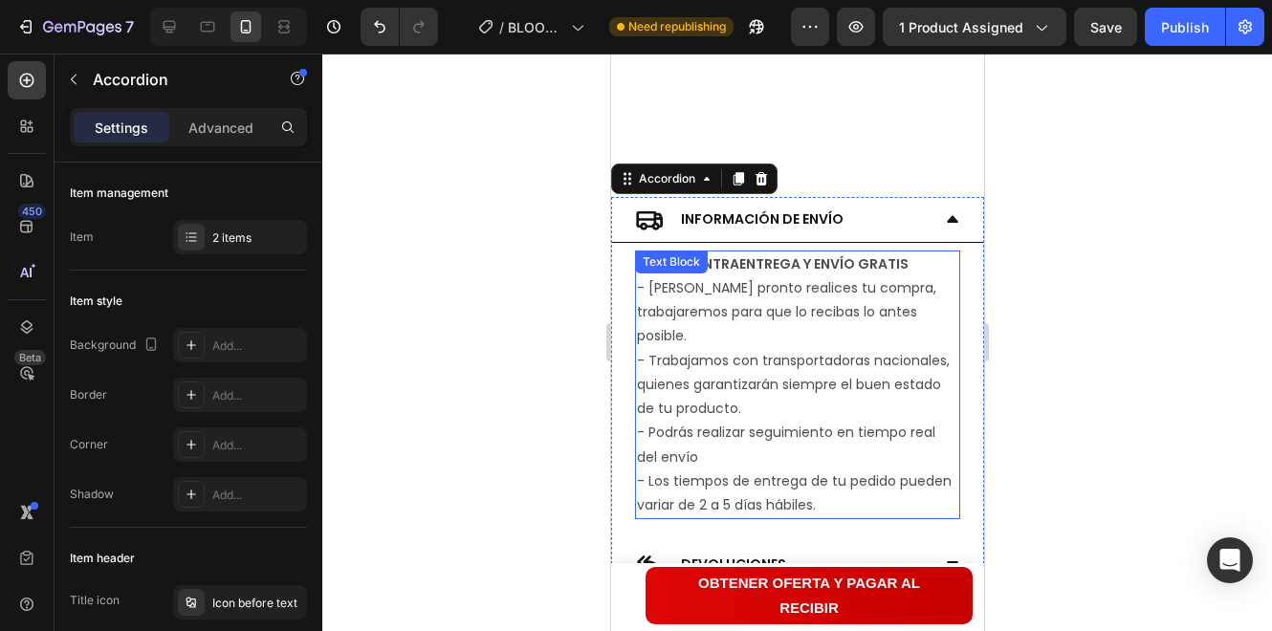
scroll to position [4975, 0]
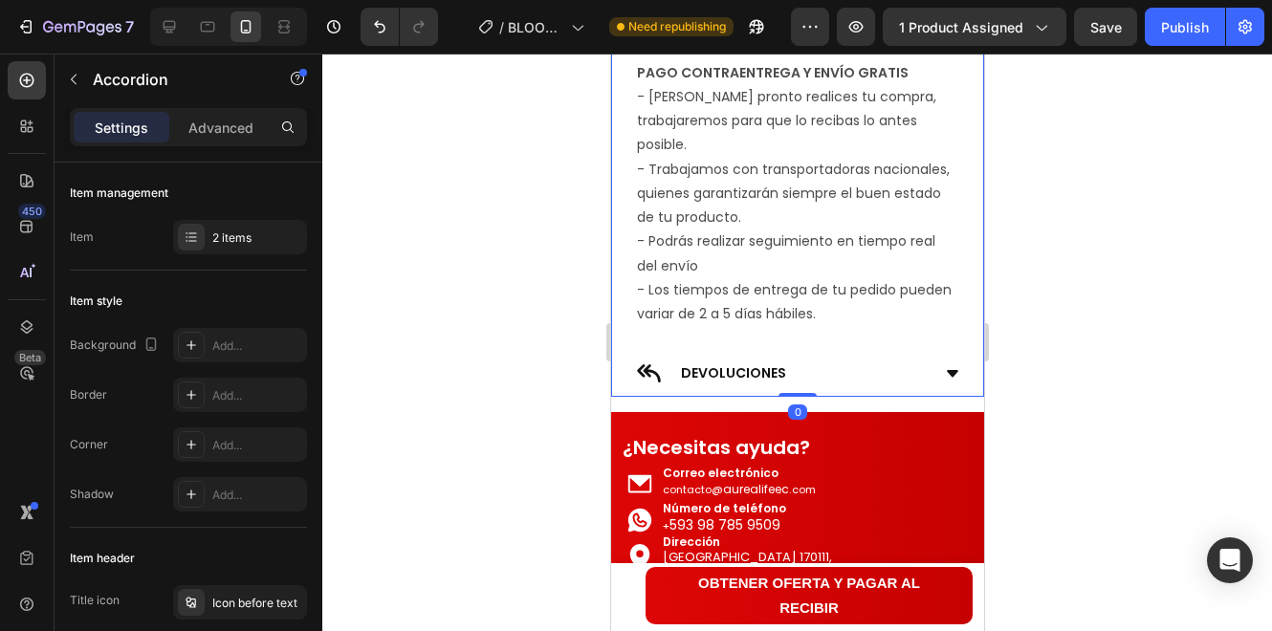
click at [944, 377] on icon at bounding box center [951, 373] width 15 height 15
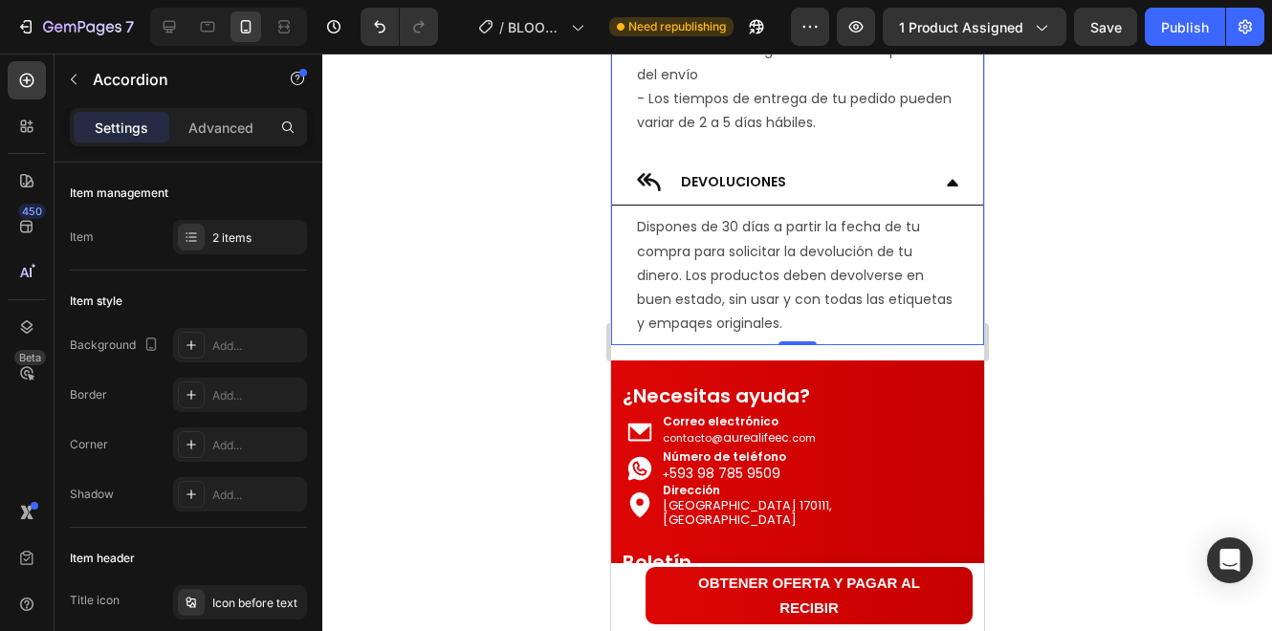
scroll to position [1798, 0]
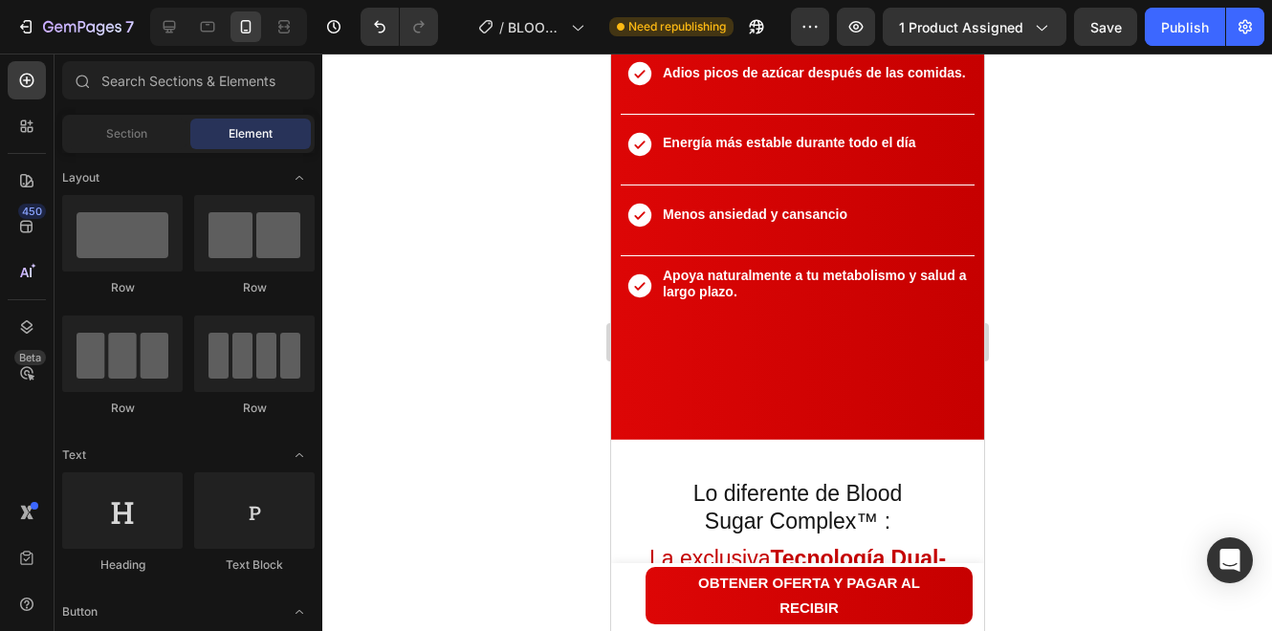
drag, startPoint x: 974, startPoint y: 528, endPoint x: 1638, endPoint y: 147, distance: 766.0
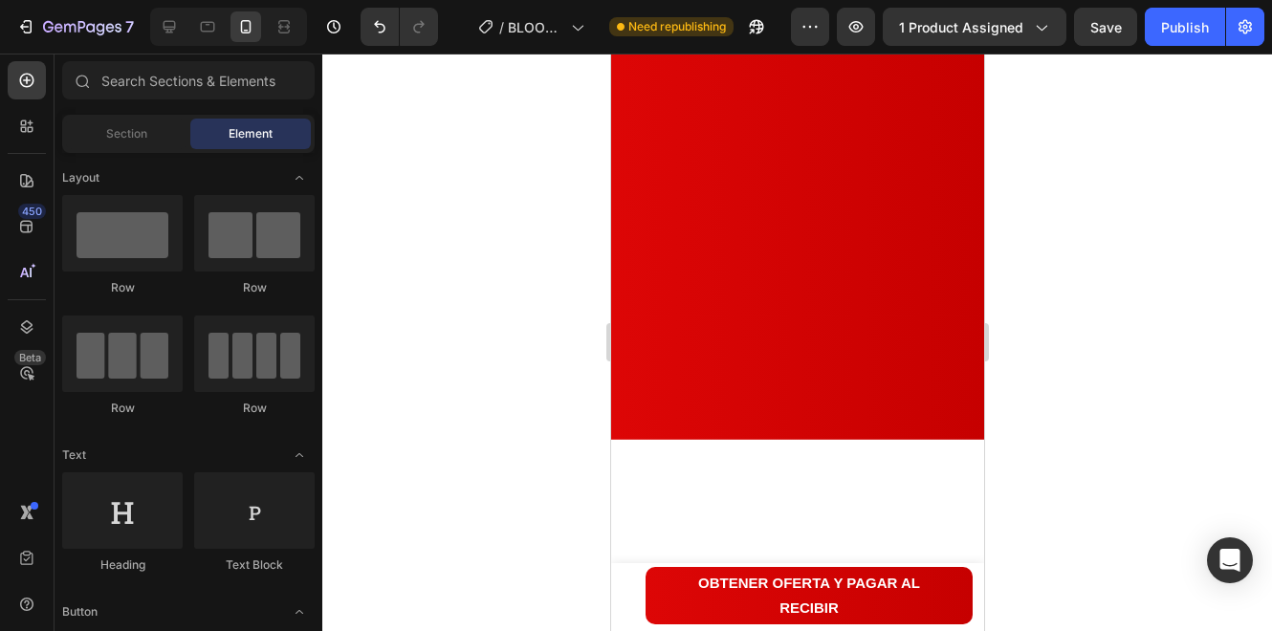
scroll to position [32, 0]
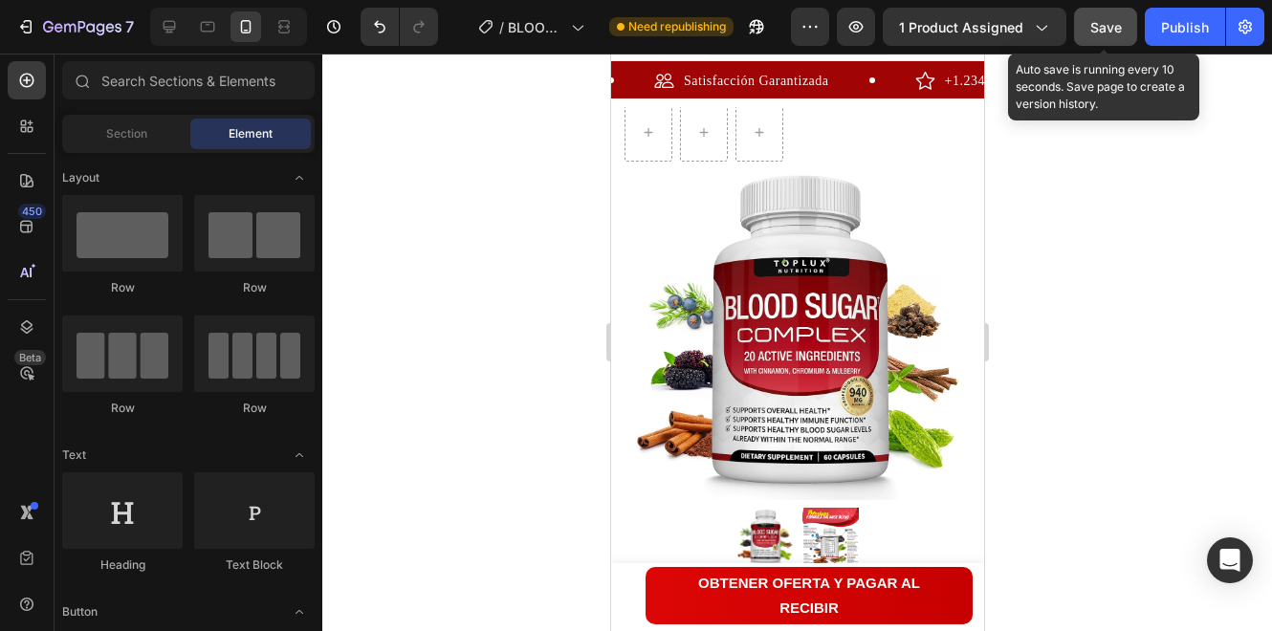
click at [1113, 25] on span "Save" at bounding box center [1106, 27] width 32 height 16
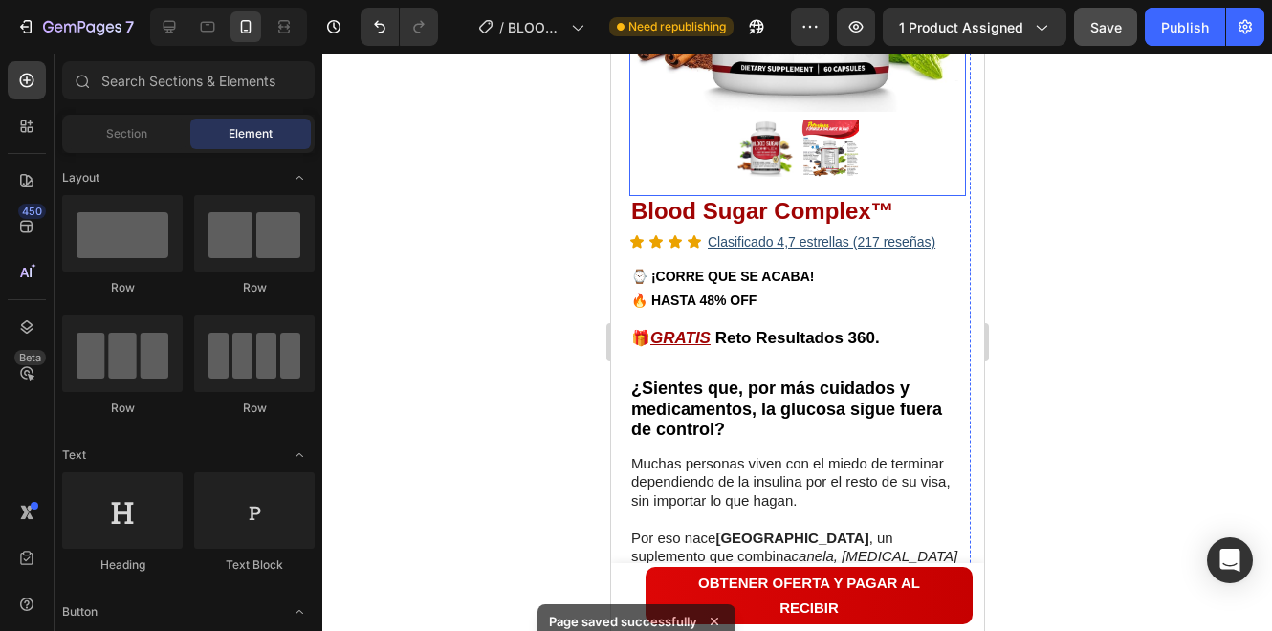
scroll to position [478, 0]
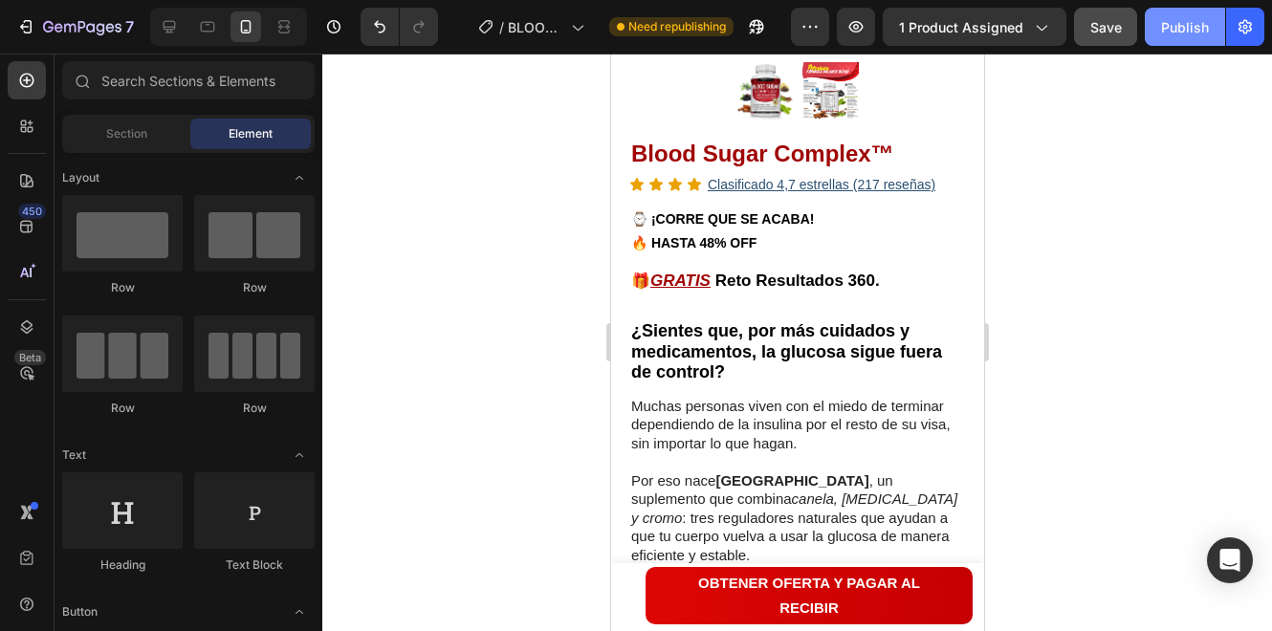
click at [1163, 38] on button "Publish" at bounding box center [1185, 27] width 80 height 38
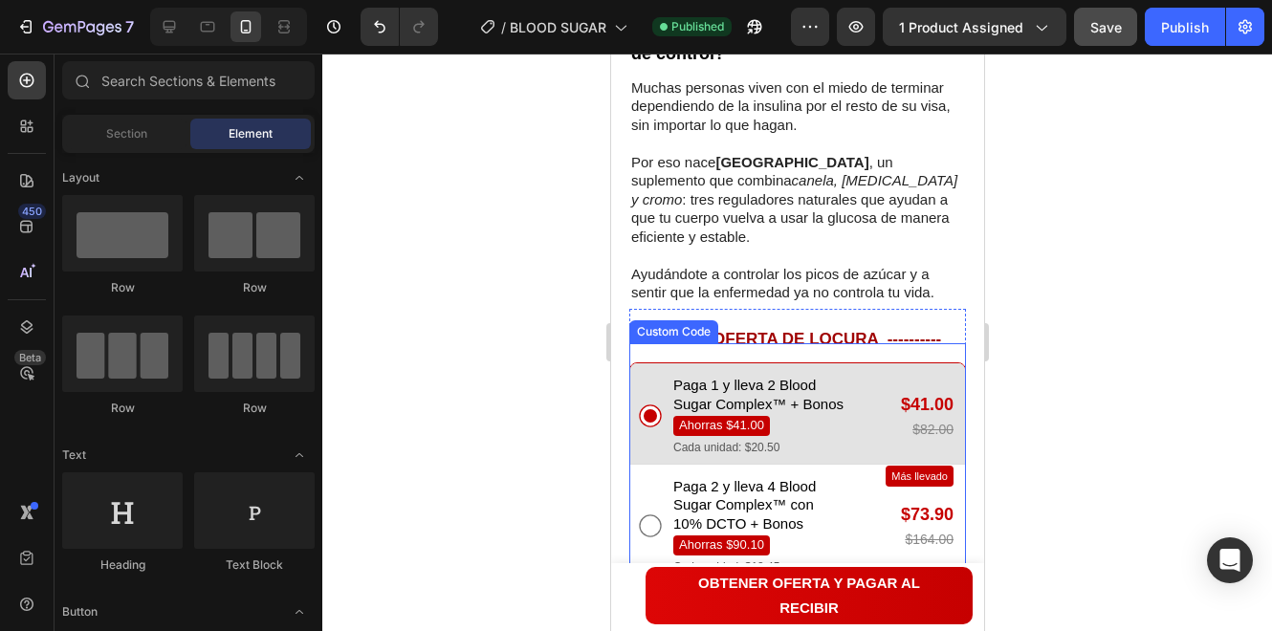
scroll to position [988, 0]
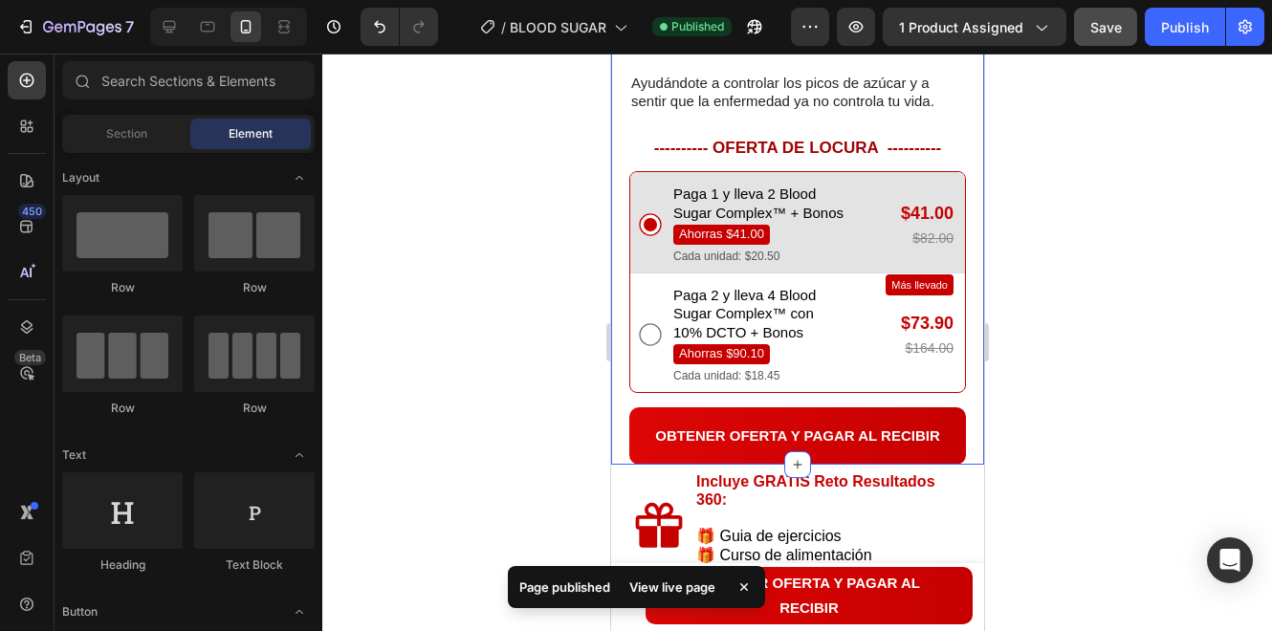
click at [481, 190] on div at bounding box center [797, 343] width 950 height 578
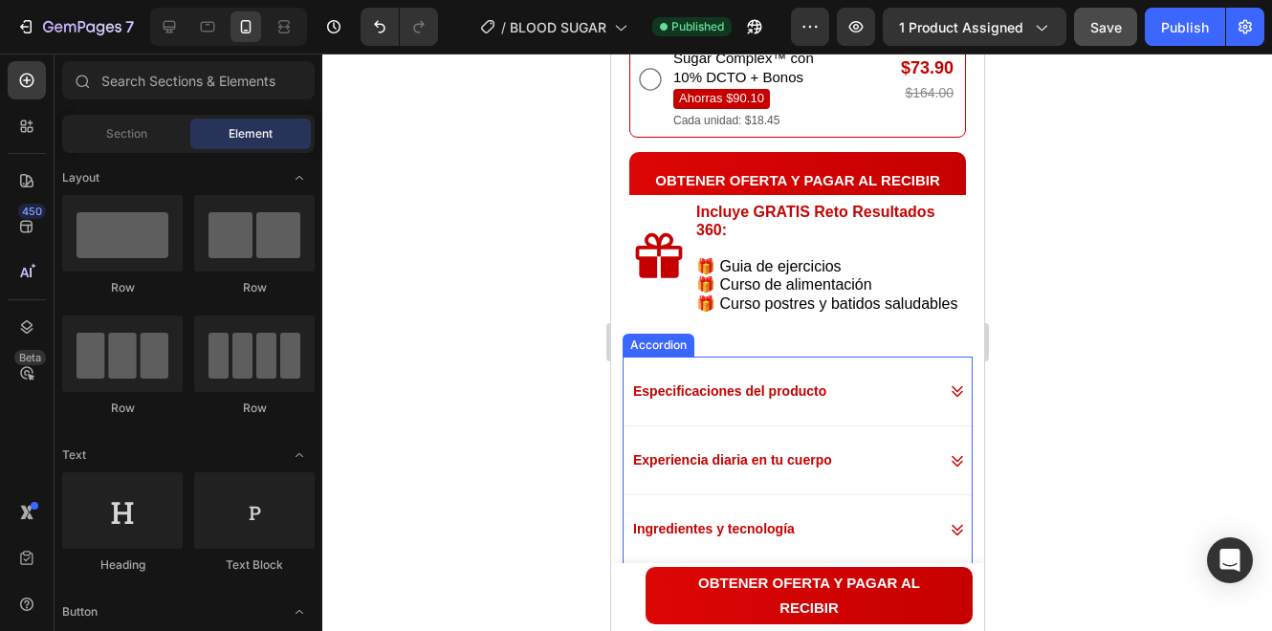
scroll to position [1499, 0]
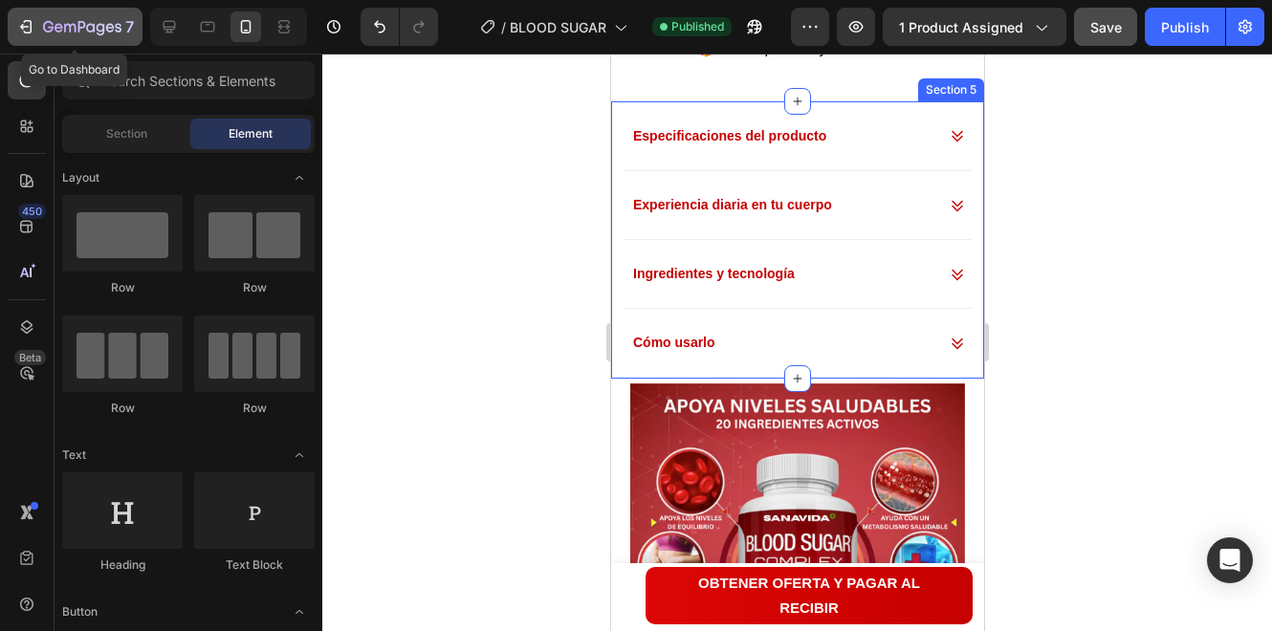
click at [45, 26] on icon "button" at bounding box center [82, 28] width 78 height 16
